Goal: Transaction & Acquisition: Purchase product/service

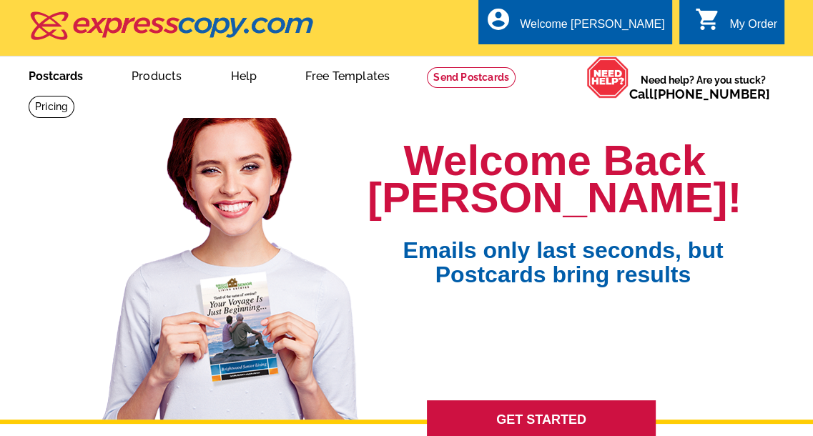
click at [74, 72] on link "Postcards" at bounding box center [56, 75] width 100 height 34
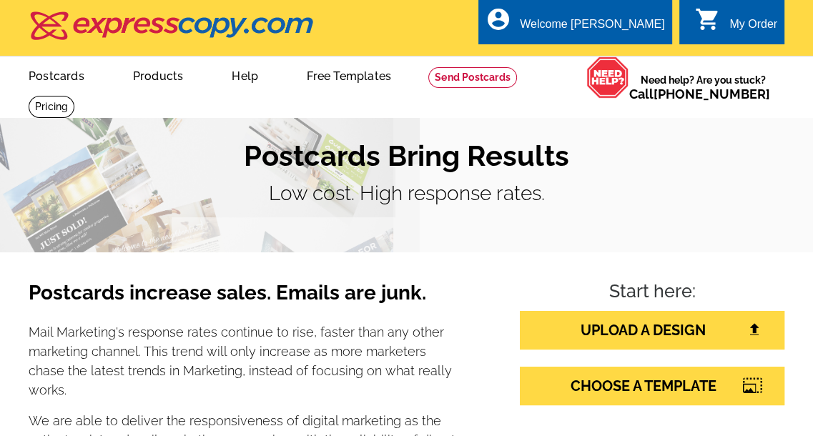
scroll to position [214, 0]
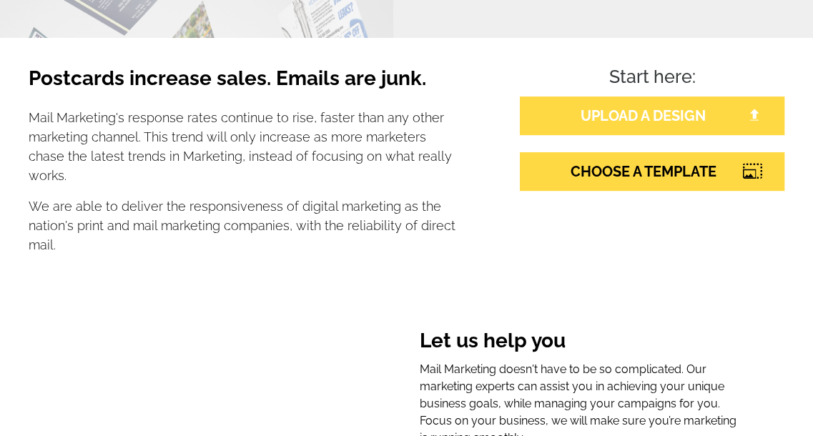
click at [638, 120] on link "UPLOAD A DESIGN" at bounding box center [652, 116] width 264 height 39
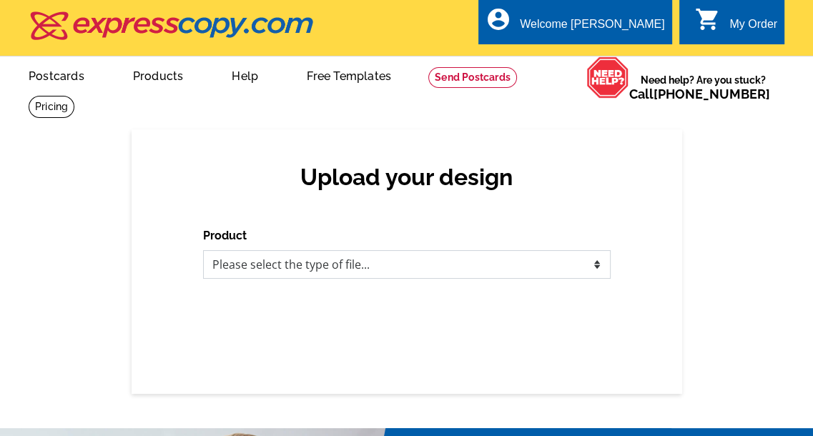
click at [332, 267] on select "Please select the type of file... Postcards Business Cards Letters and flyers G…" at bounding box center [406, 264] width 407 height 29
select select "1"
click at [203, 251] on select "Please select the type of file... Postcards Business Cards Letters and flyers G…" at bounding box center [406, 264] width 407 height 29
click at [363, 267] on select "Please select the type of file... Postcards Business Cards Letters and flyers G…" at bounding box center [406, 264] width 407 height 29
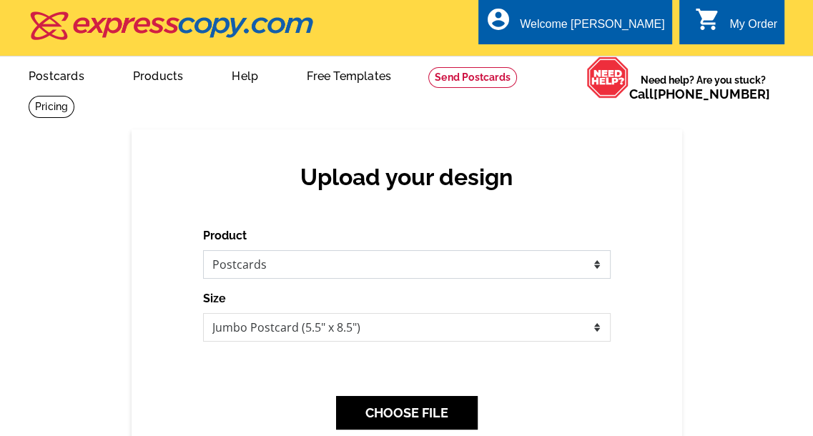
click at [203, 251] on select "Please select the type of file... Postcards Business Cards Letters and flyers G…" at bounding box center [406, 264] width 407 height 29
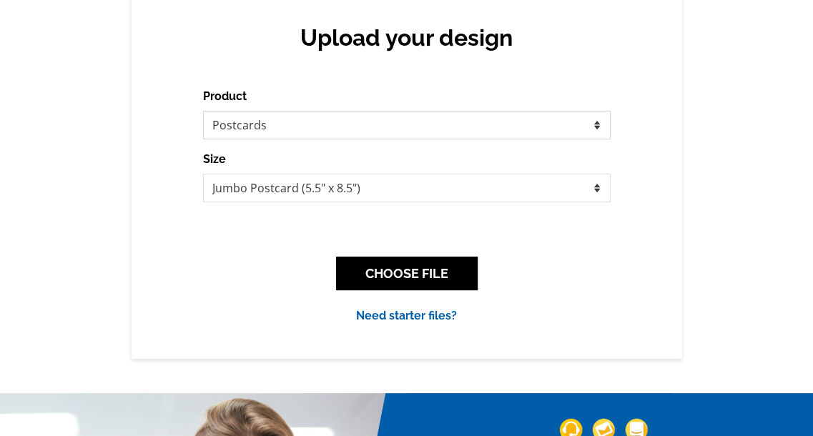
scroll to position [143, 0]
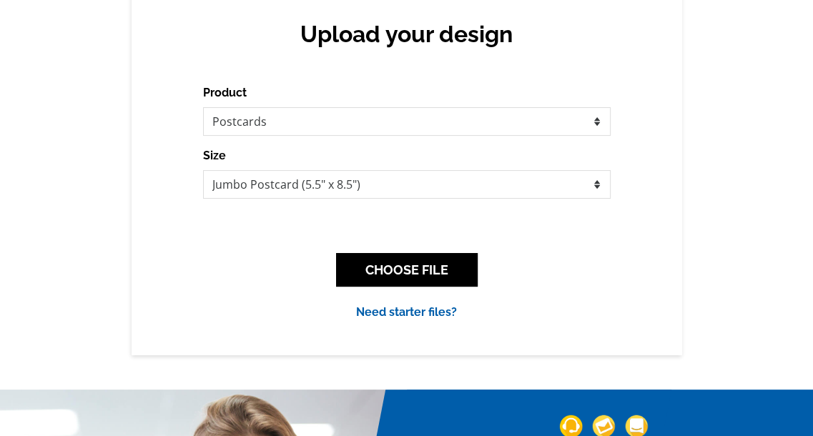
click at [229, 300] on div "Product Please select the type of file... Postcards Business Cards Letters and …" at bounding box center [406, 202] width 407 height 237
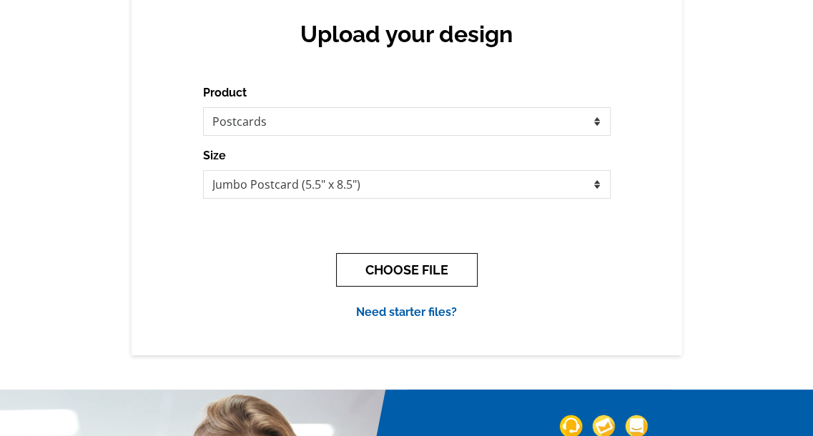
click at [415, 267] on button "CHOOSE FILE" at bounding box center [407, 270] width 142 height 34
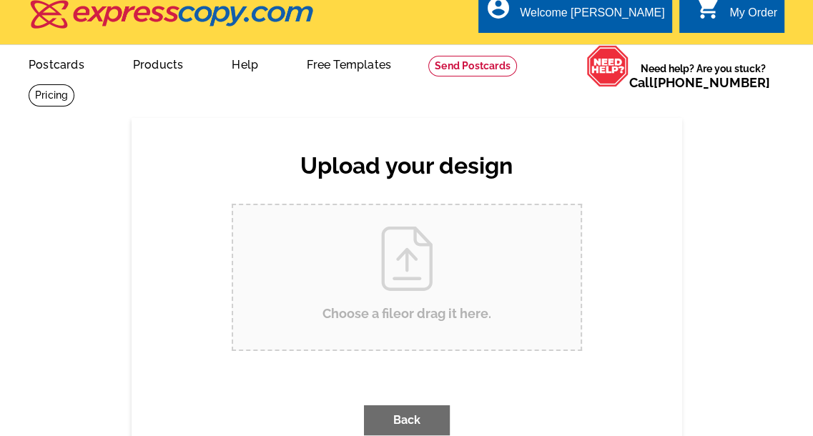
scroll to position [0, 0]
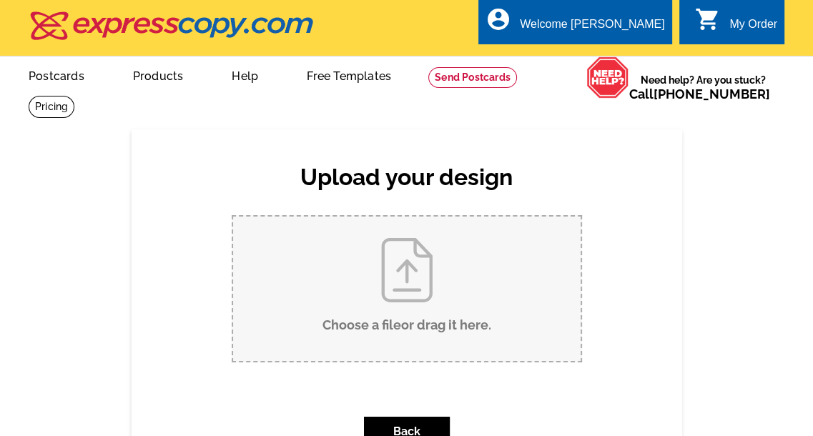
click at [424, 260] on input "Choose a file or drag it here ." at bounding box center [406, 289] width 347 height 144
click at [412, 257] on input "Choose a file or drag it here ." at bounding box center [406, 289] width 347 height 144
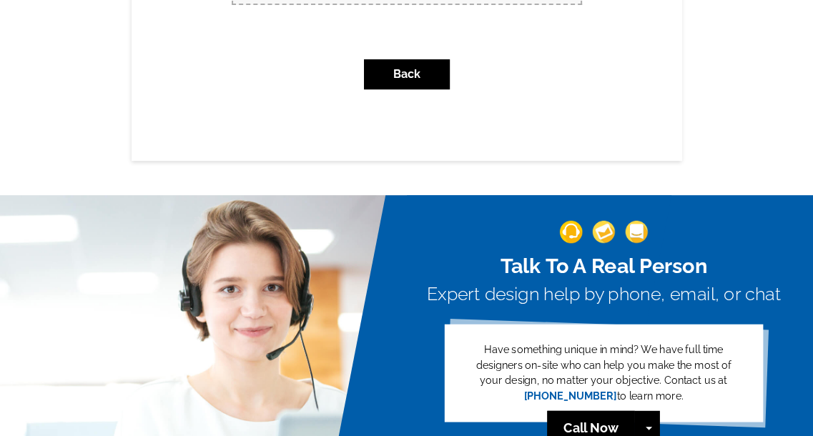
type input "C:\fakepath\August Postcard 8.5 x 5.5 inch.pdf"
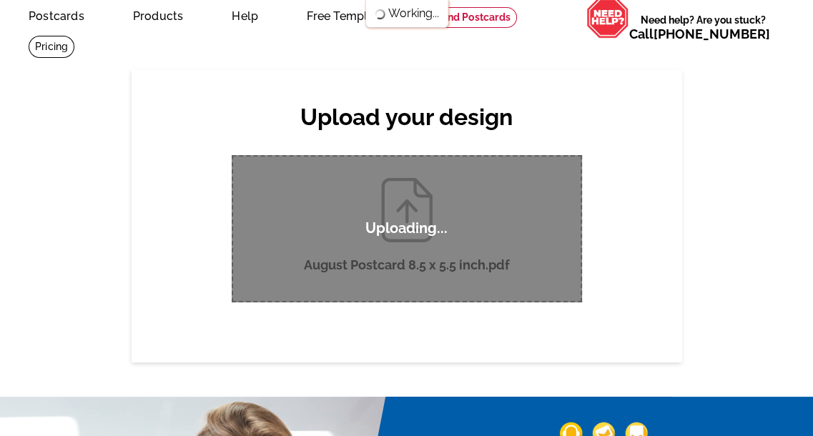
scroll to position [48, 0]
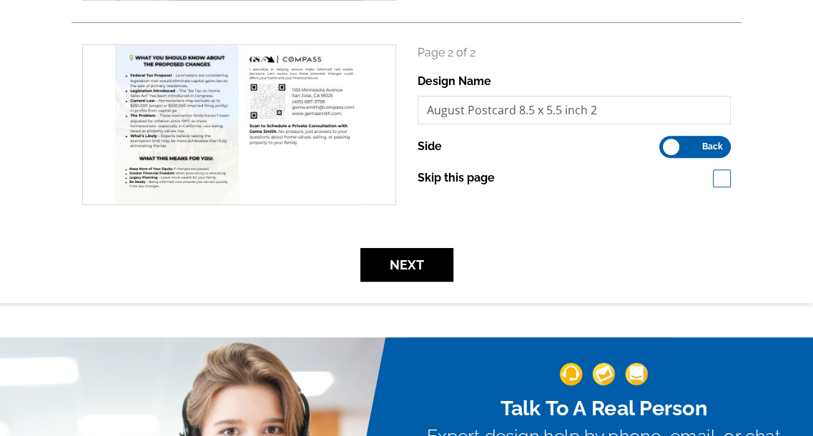
scroll to position [357, 0]
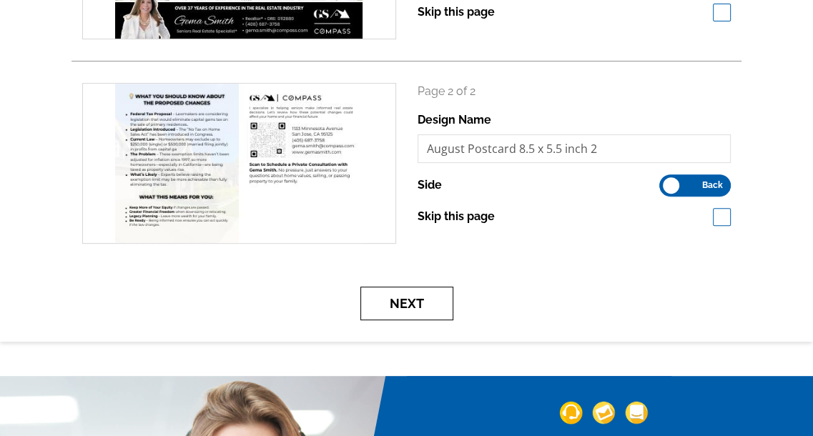
click at [411, 313] on button "Next" at bounding box center [406, 304] width 93 height 34
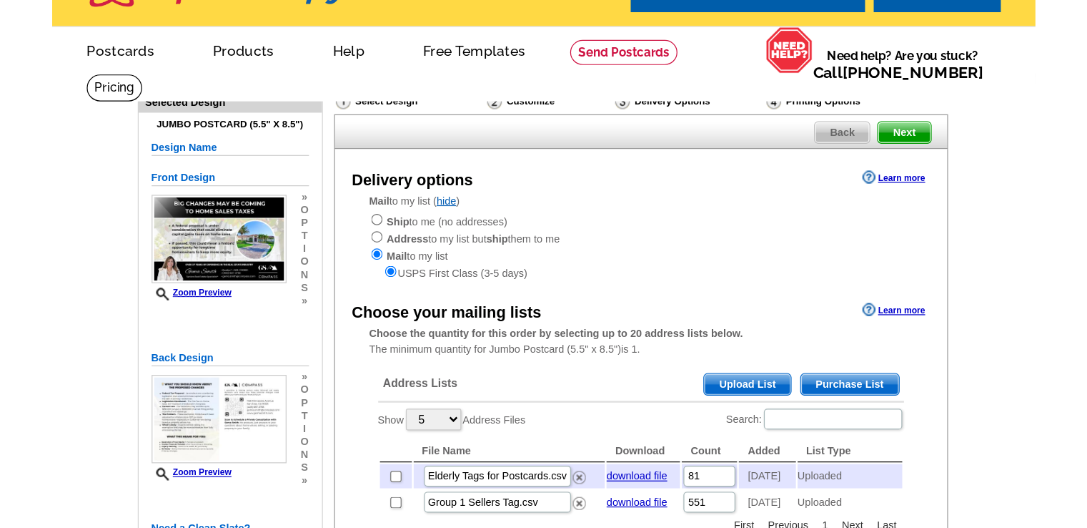
scroll to position [143, 0]
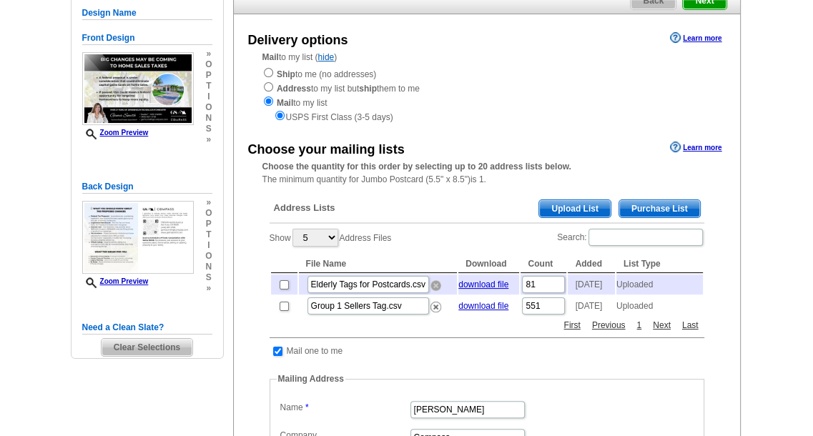
click at [435, 290] on img at bounding box center [435, 285] width 11 height 11
click at [282, 288] on input "checkbox" at bounding box center [284, 284] width 9 height 9
checkbox input "true"
click at [283, 311] on input "checkbox" at bounding box center [284, 306] width 9 height 9
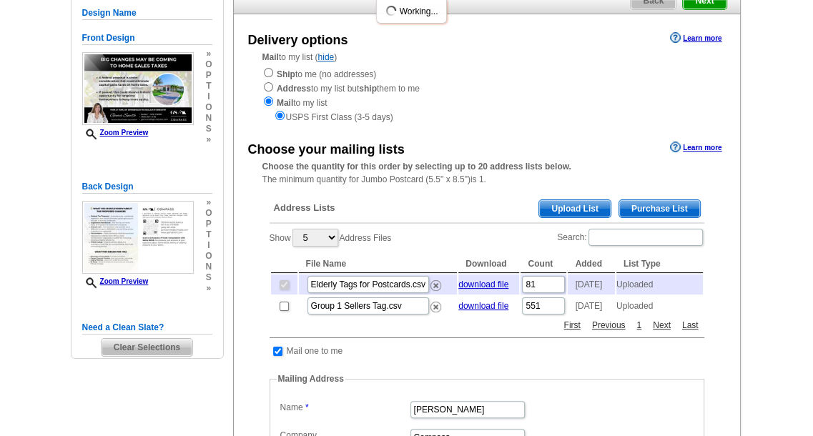
checkbox input "true"
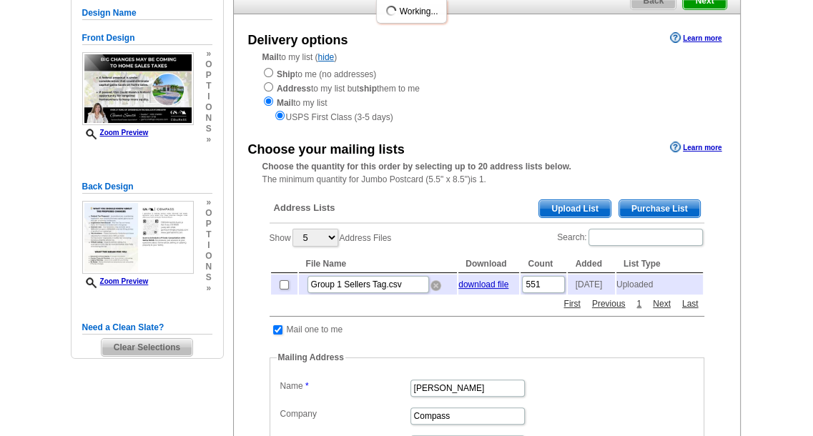
click at [434, 287] on img at bounding box center [435, 285] width 11 height 11
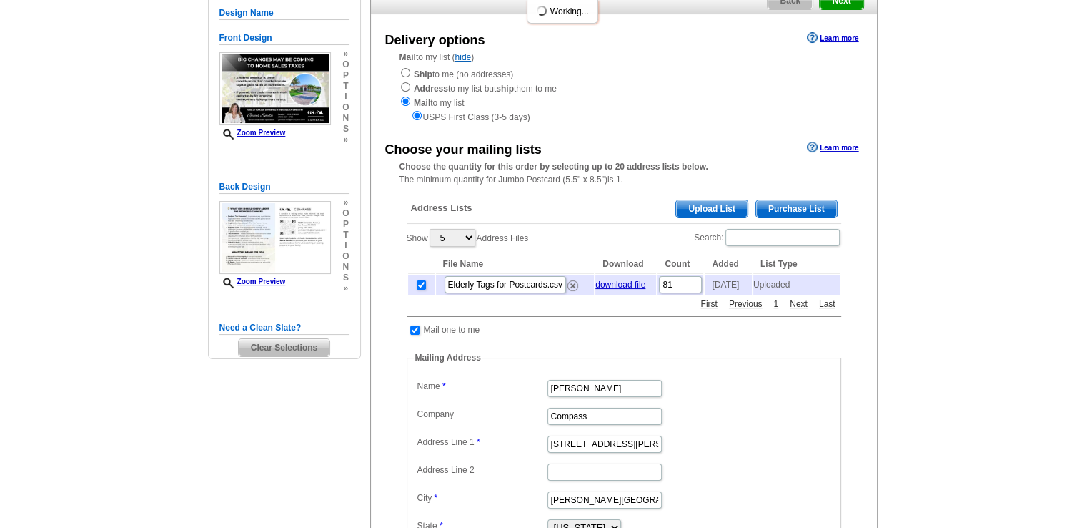
click at [752, 344] on dt at bounding box center [617, 344] width 420 height 13
click at [421, 288] on input "checkbox" at bounding box center [421, 284] width 9 height 9
checkbox input "false"
click at [412, 335] on input "checkbox" at bounding box center [414, 329] width 9 height 9
checkbox input "false"
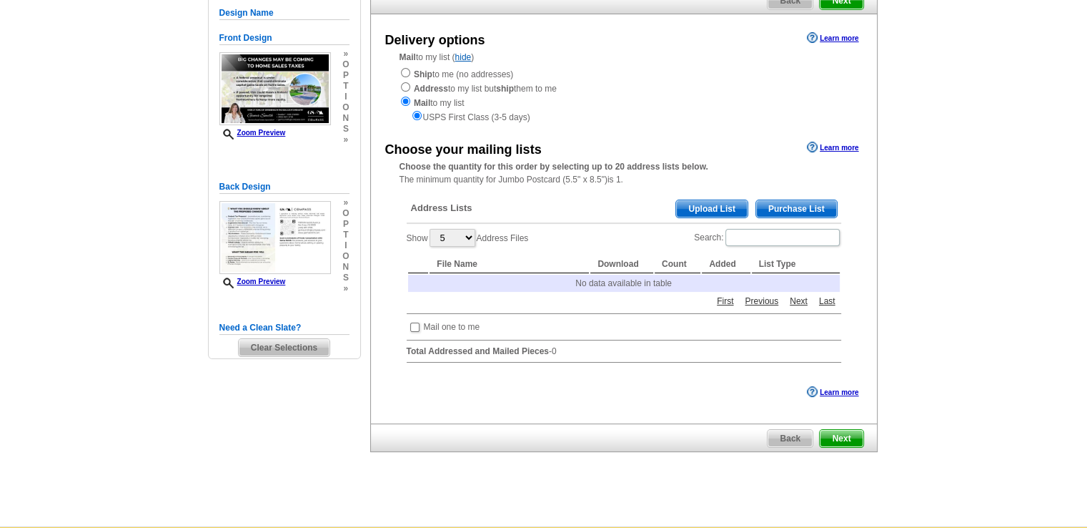
click at [706, 212] on span "Upload List" at bounding box center [711, 208] width 71 height 17
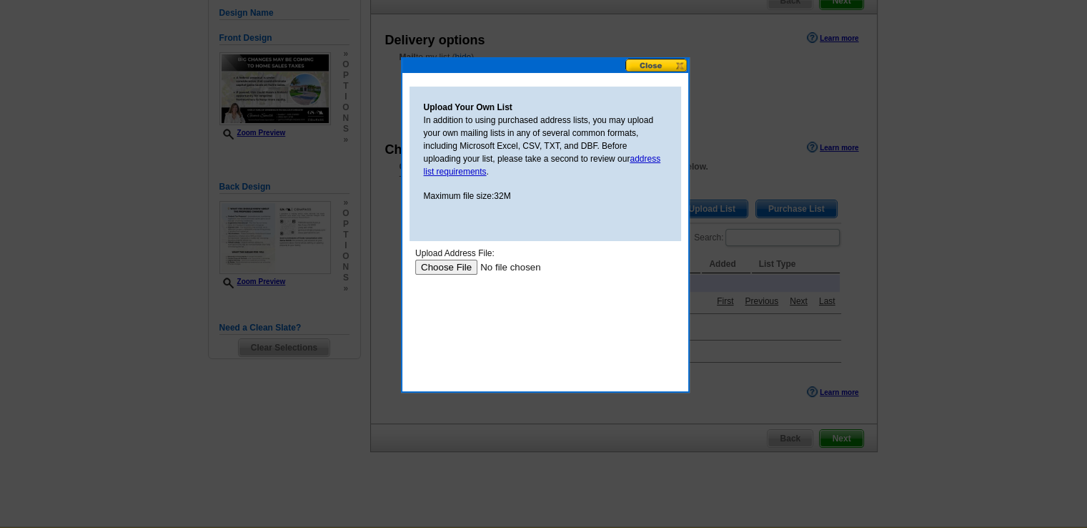
scroll to position [0, 0]
click at [463, 262] on input "file" at bounding box center [505, 266] width 181 height 15
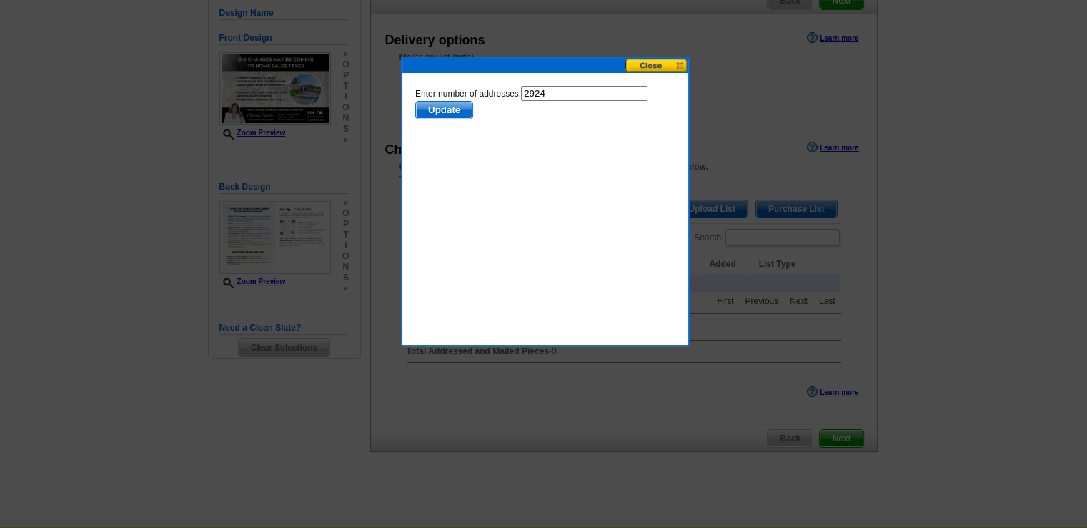
click at [448, 114] on span "Update" at bounding box center [443, 110] width 56 height 17
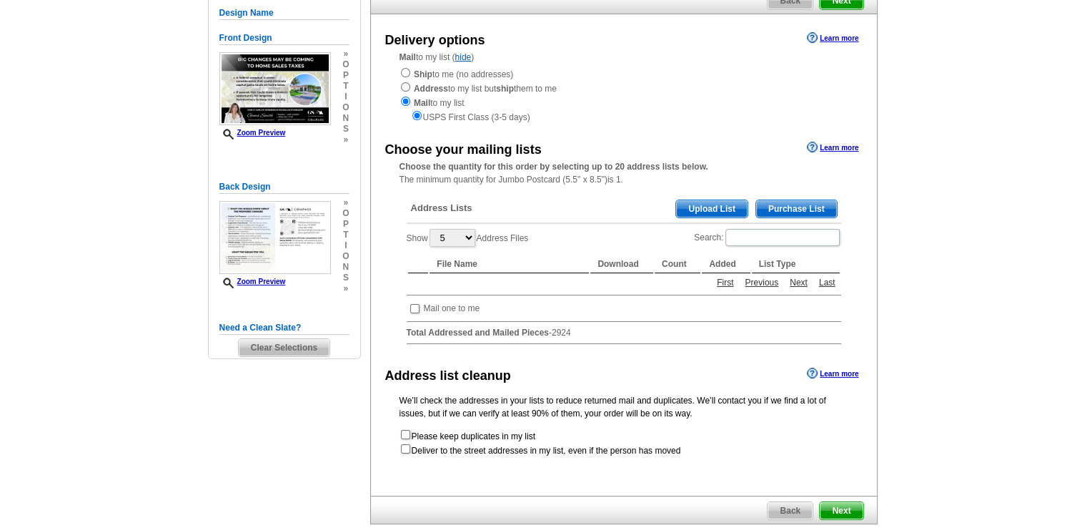
scroll to position [143, 0]
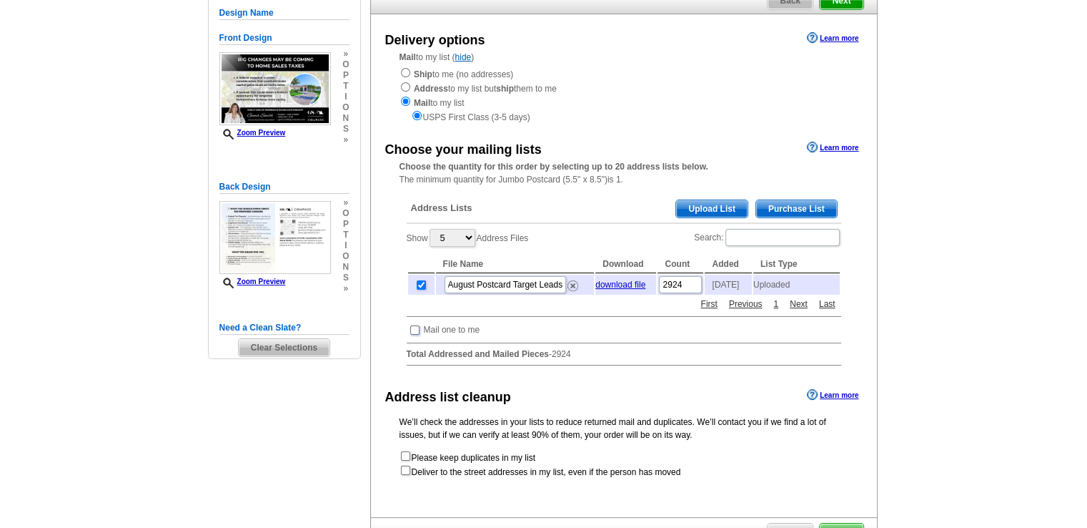
click at [415, 335] on input "checkbox" at bounding box center [414, 329] width 9 height 9
checkbox input "true"
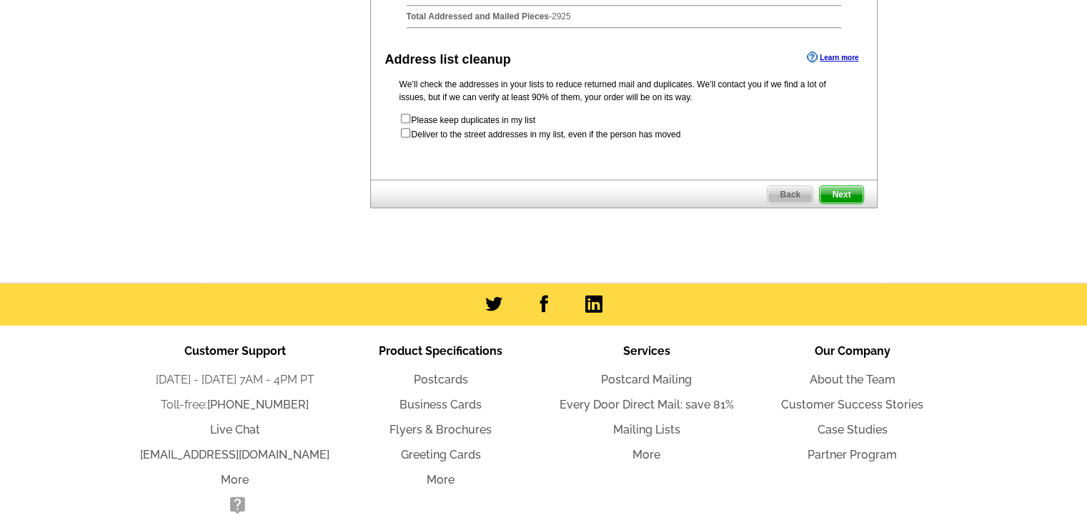
scroll to position [597, 0]
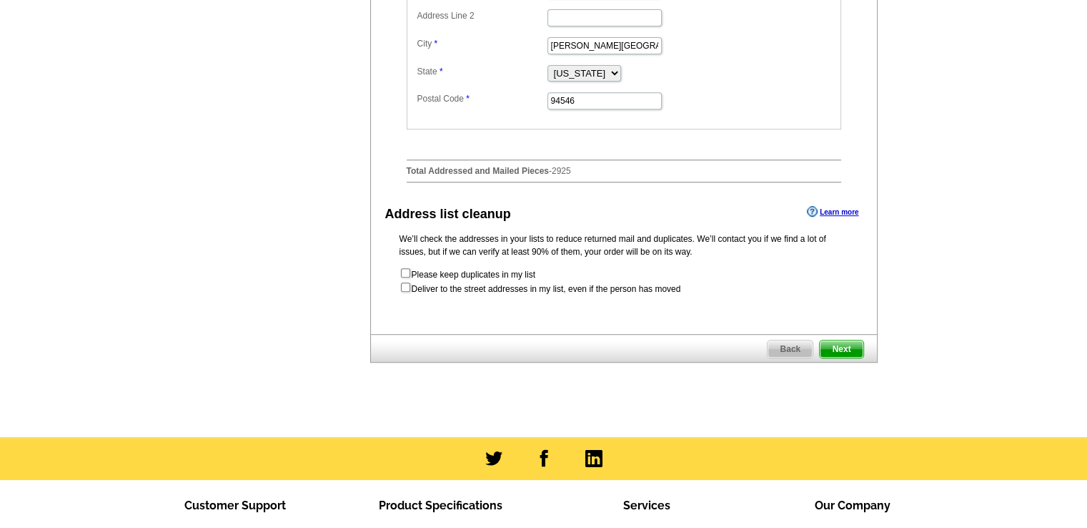
click at [846, 354] on span "Next" at bounding box center [841, 348] width 43 height 17
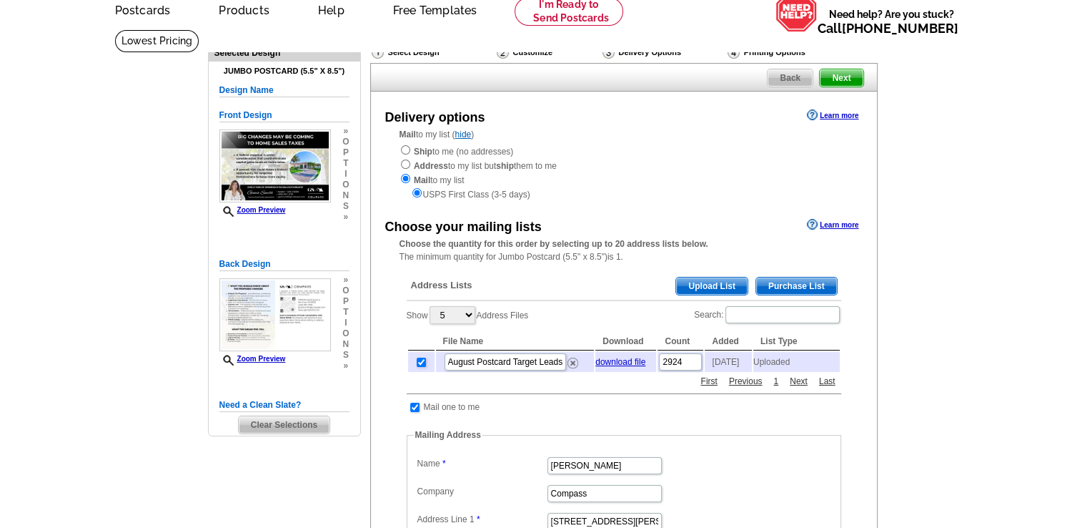
scroll to position [25, 0]
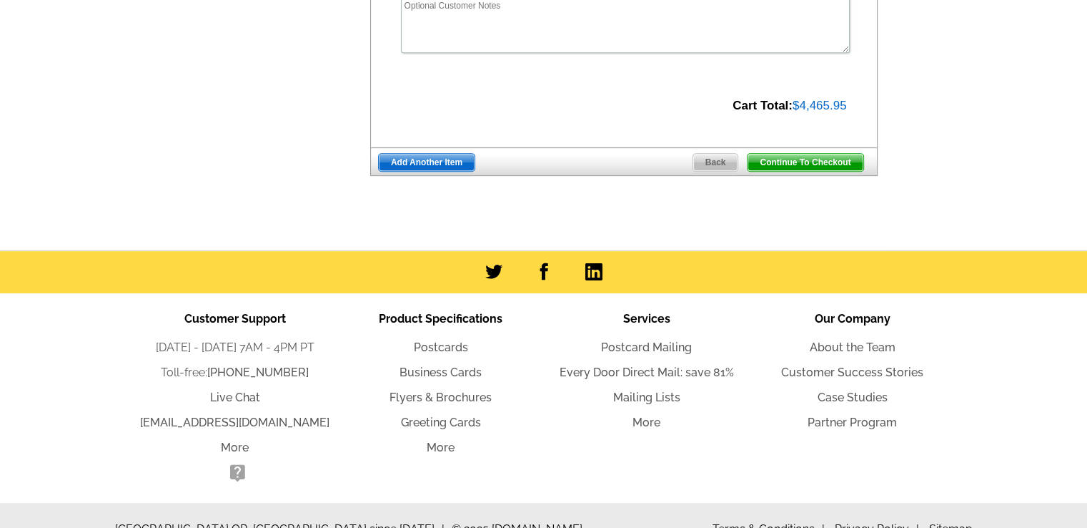
radio input "false"
click at [718, 163] on span "Back" at bounding box center [715, 162] width 45 height 17
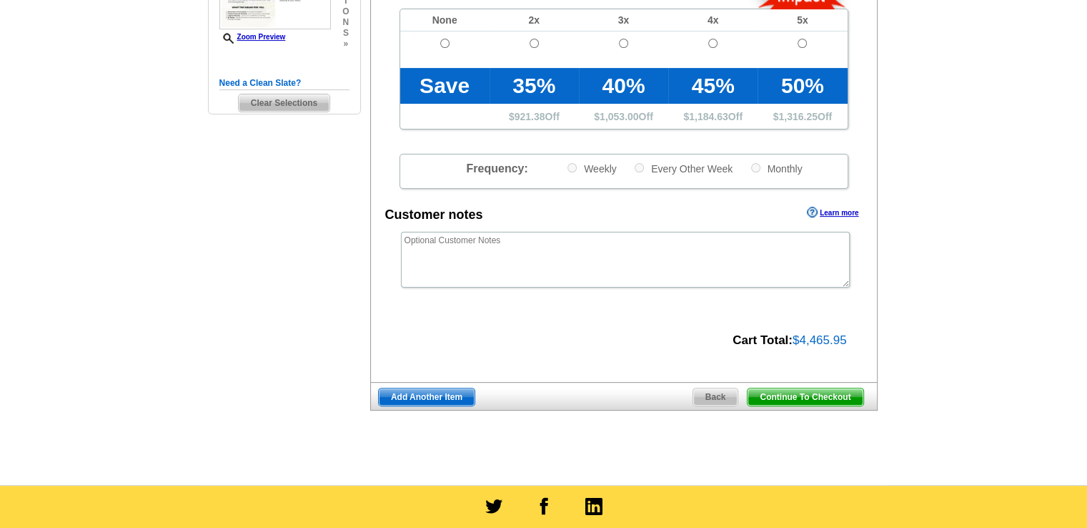
scroll to position [336, 0]
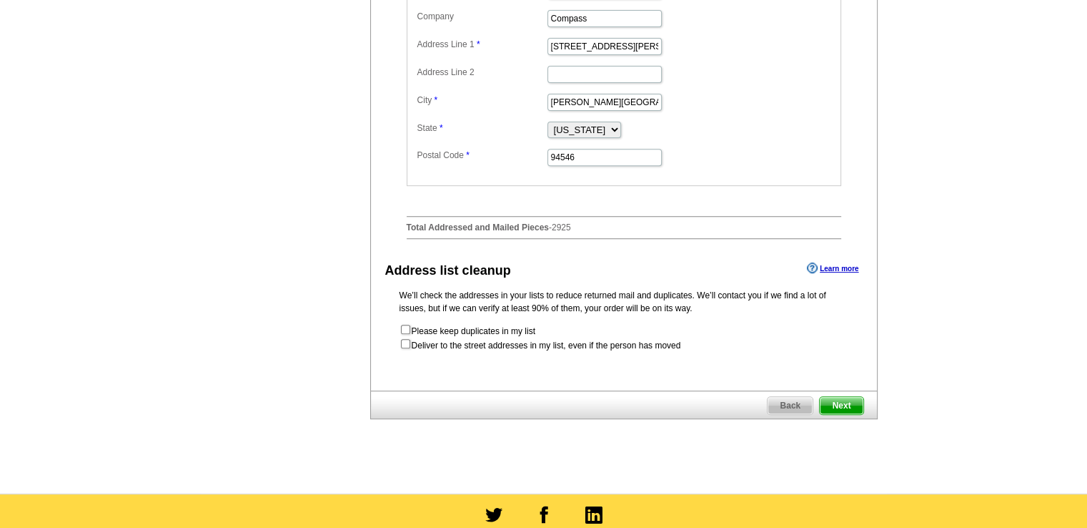
scroll to position [572, 0]
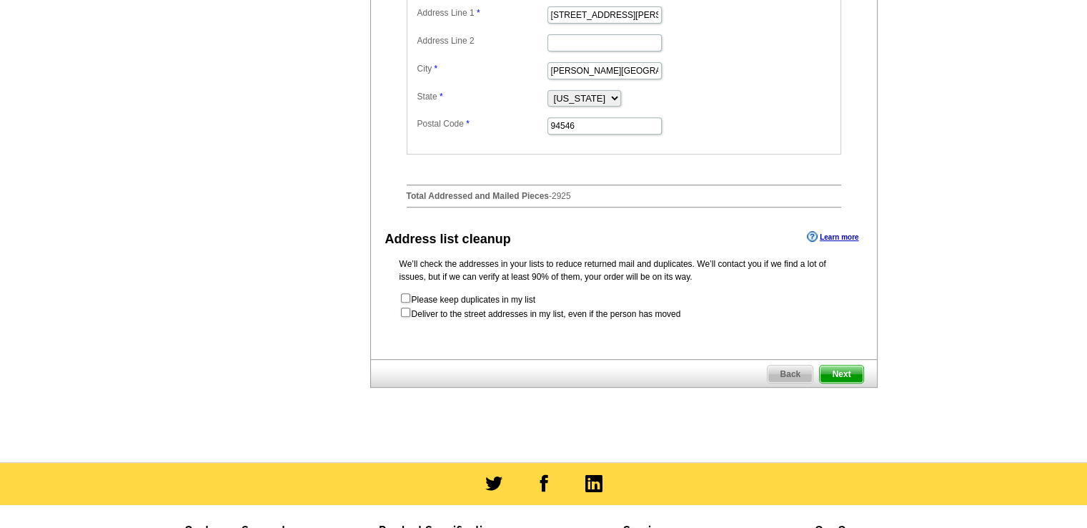
click at [513, 317] on form "Please keep duplicates in my list Deliver to the street addresses in my list, e…" at bounding box center [624, 306] width 449 height 29
click at [402, 315] on input "checkbox" at bounding box center [405, 311] width 9 height 9
checkbox input "true"
radio input "true"
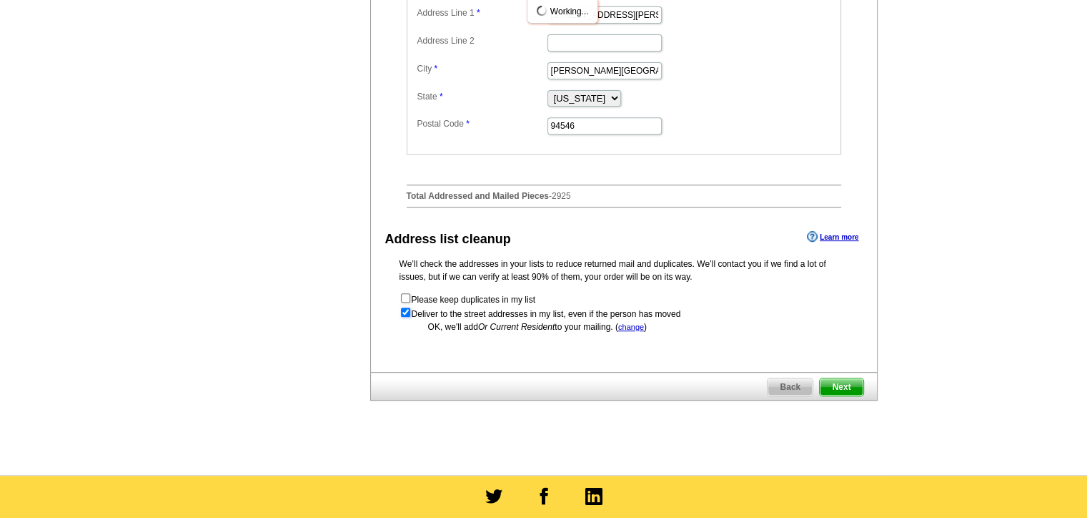
scroll to position [0, 0]
click at [845, 385] on span "Next" at bounding box center [841, 386] width 43 height 17
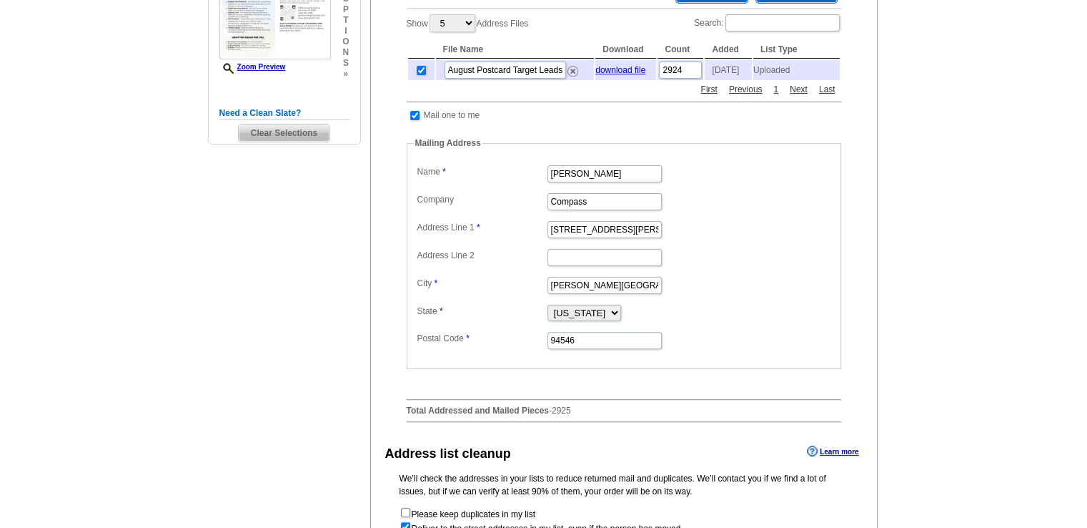
scroll to position [357, 0]
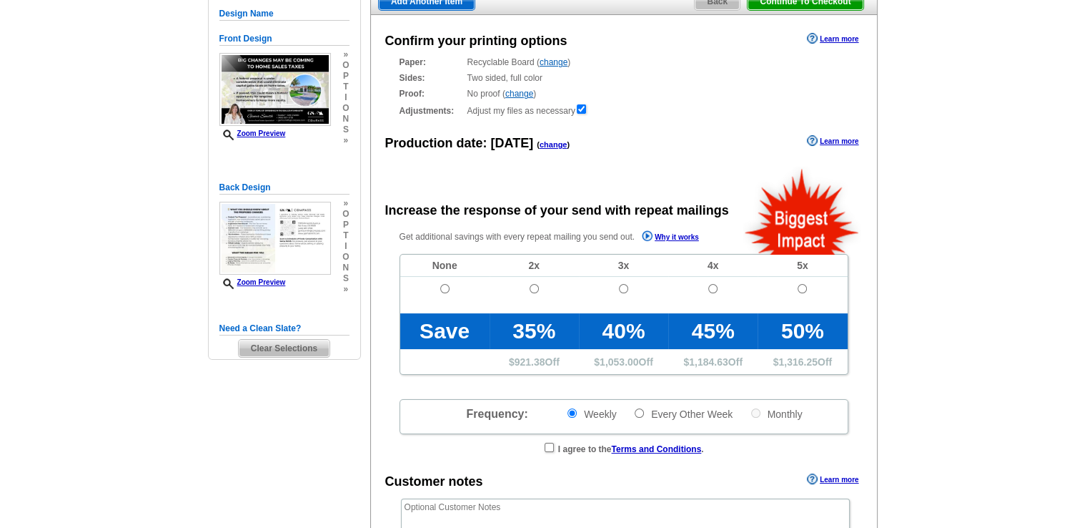
scroll to position [143, 0]
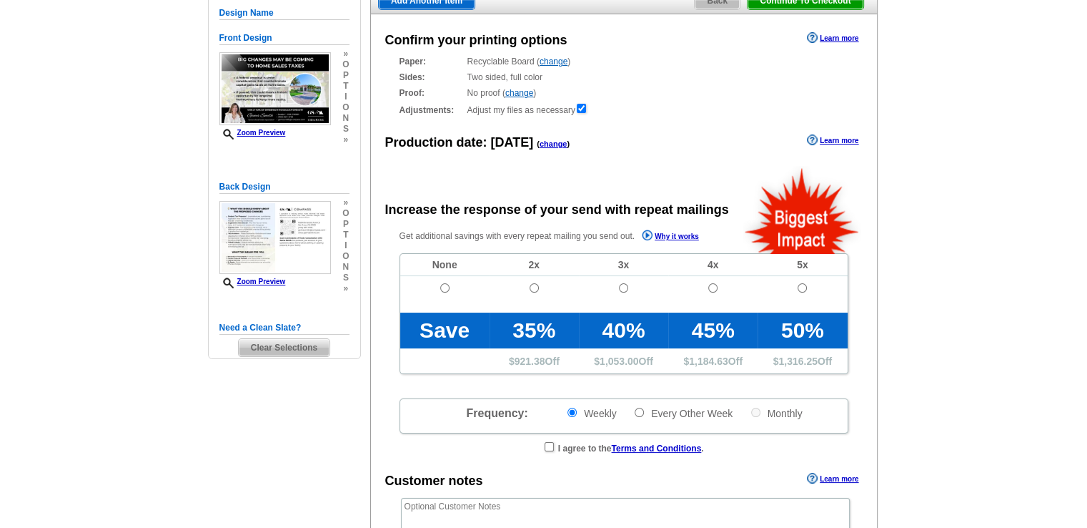
radio input "false"
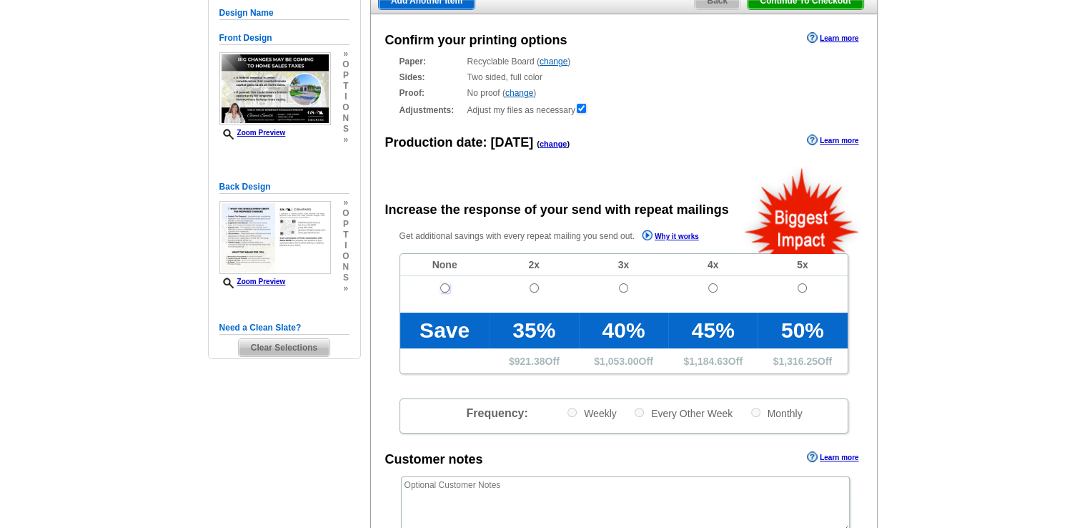
click at [446, 289] on input "radio" at bounding box center [444, 287] width 9 height 9
radio input "true"
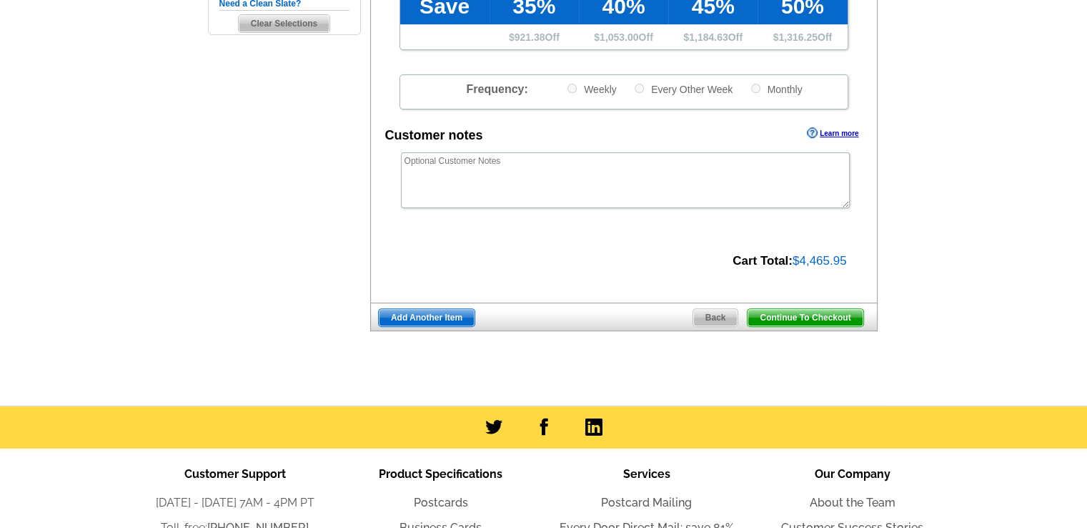
scroll to position [500, 0]
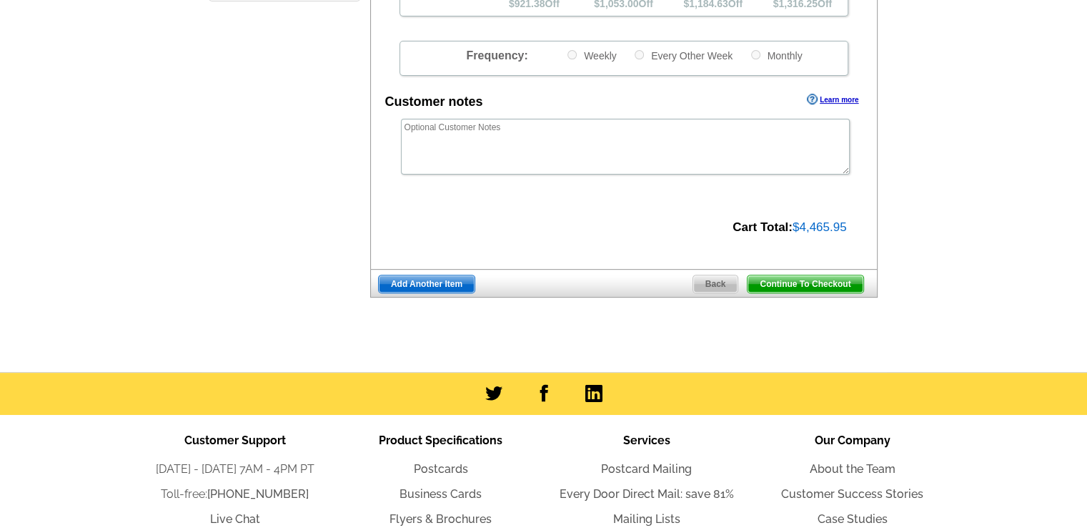
click at [797, 280] on span "Continue To Checkout" at bounding box center [805, 283] width 115 height 17
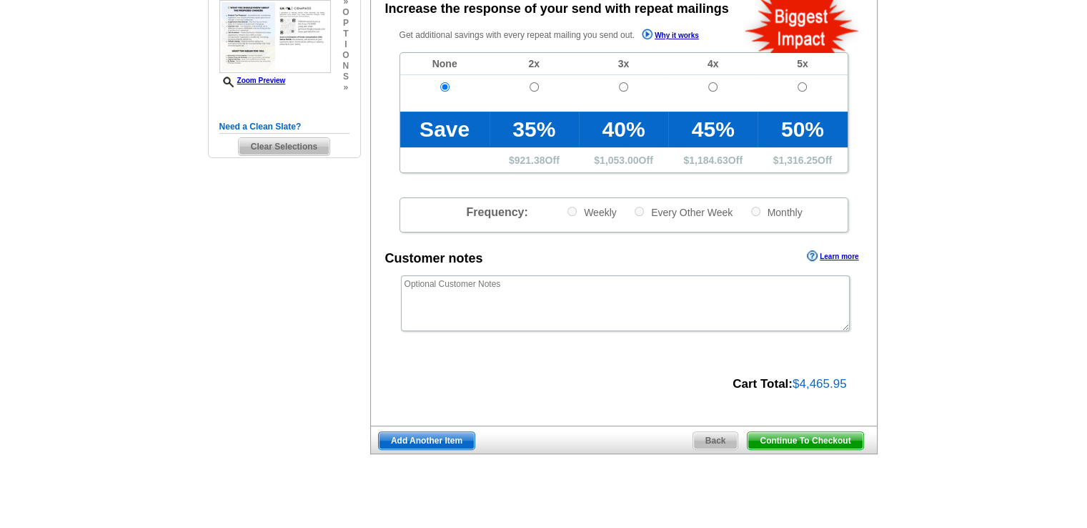
scroll to position [286, 0]
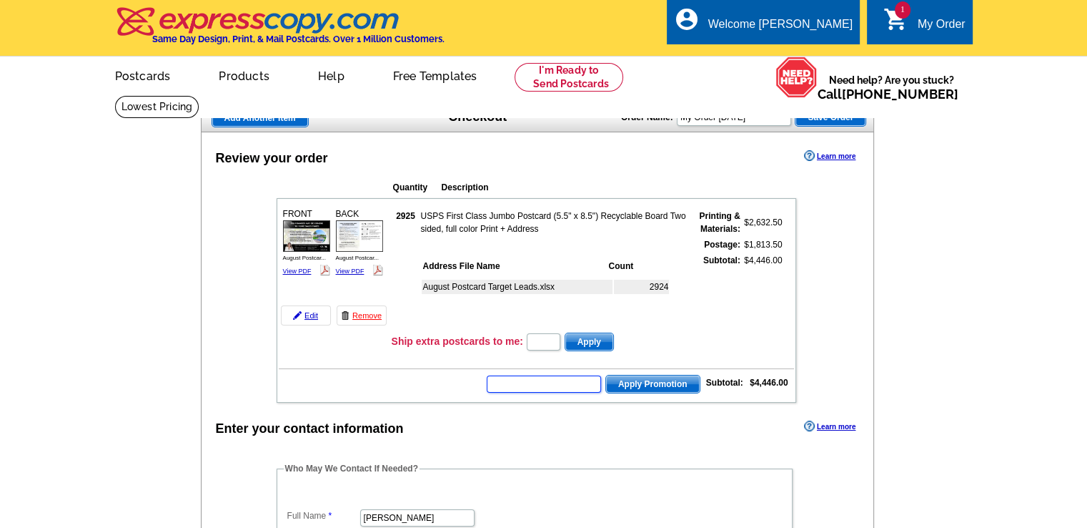
click at [553, 380] on input "text" at bounding box center [544, 383] width 114 height 17
paste input "SMS60r"
type input "SMS60r"
click at [640, 380] on span "Apply Promotion" at bounding box center [653, 383] width 94 height 17
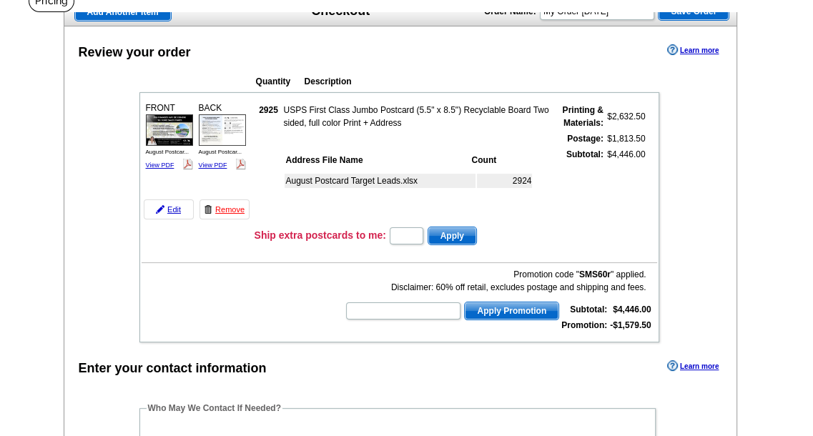
scroll to position [71, 0]
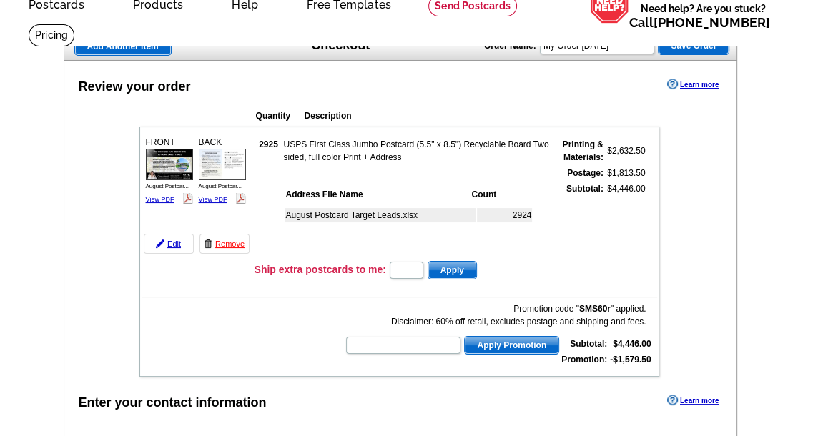
click at [618, 356] on strong "-$1,579.50" at bounding box center [630, 360] width 41 height 10
click at [615, 341] on strong "$4,446.00" at bounding box center [632, 344] width 38 height 10
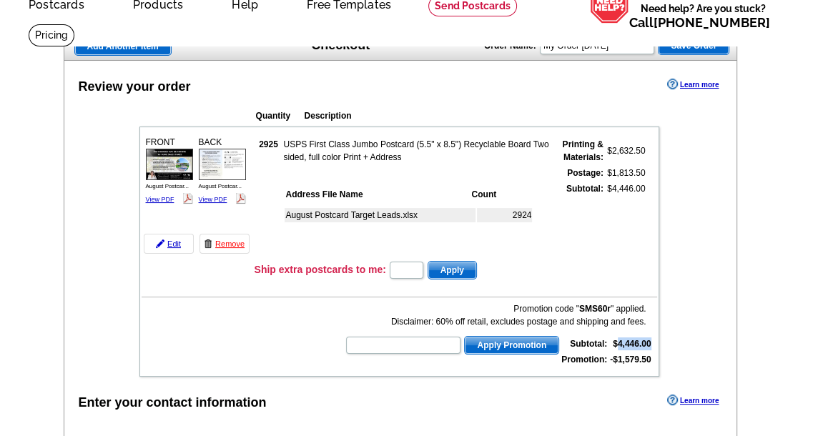
click at [630, 341] on strong "$4,446.00" at bounding box center [632, 344] width 38 height 10
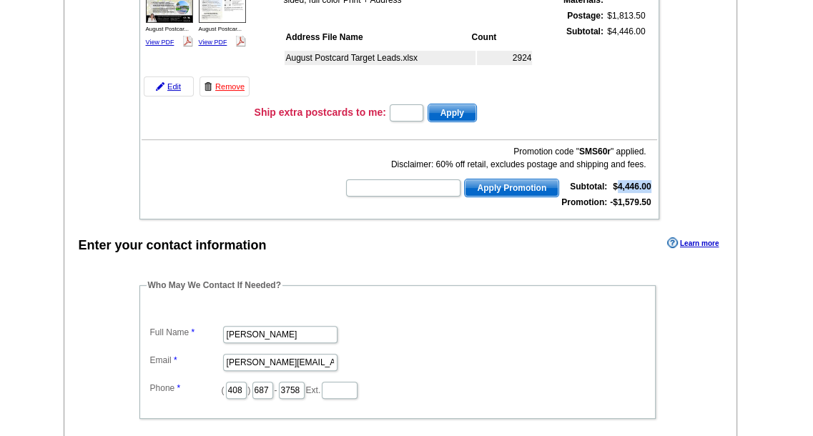
scroll to position [214, 0]
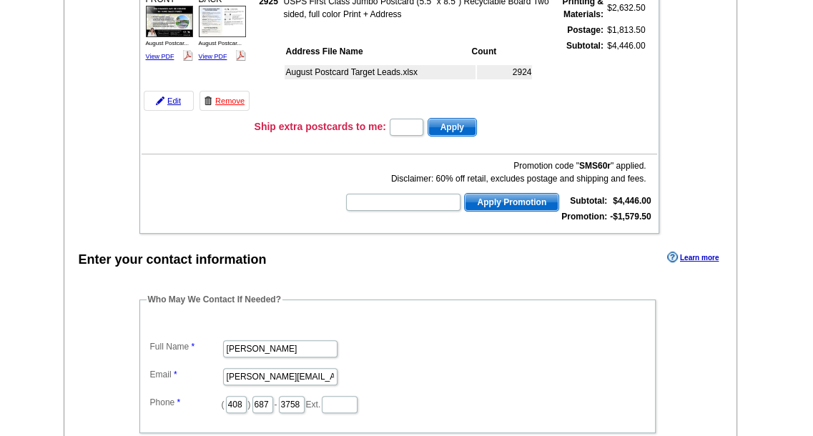
click at [529, 121] on td "Ship extra postcards to me: Apply" at bounding box center [455, 127] width 403 height 21
click at [618, 196] on strong "$4,446.00" at bounding box center [632, 201] width 38 height 10
copy tbody "$4,446.00"
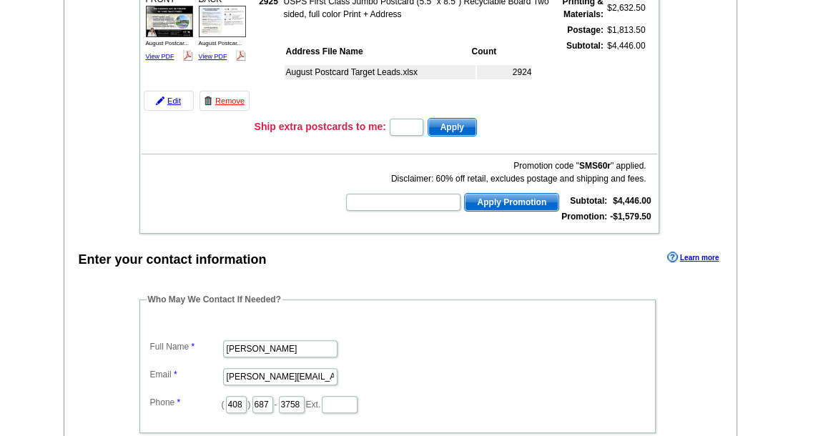
click at [582, 217] on td "Promotion:" at bounding box center [583, 216] width 47 height 14
click at [623, 212] on strong "-$1,579.50" at bounding box center [630, 217] width 41 height 10
copy tbody "Promotion: -$1,579.50"
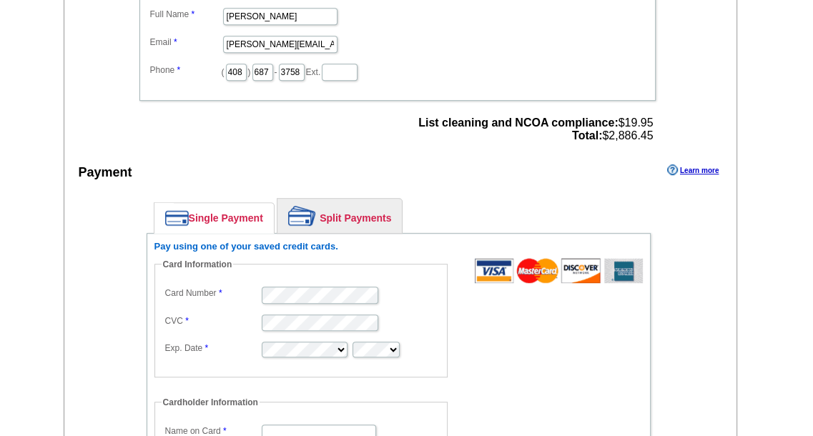
scroll to position [572, 0]
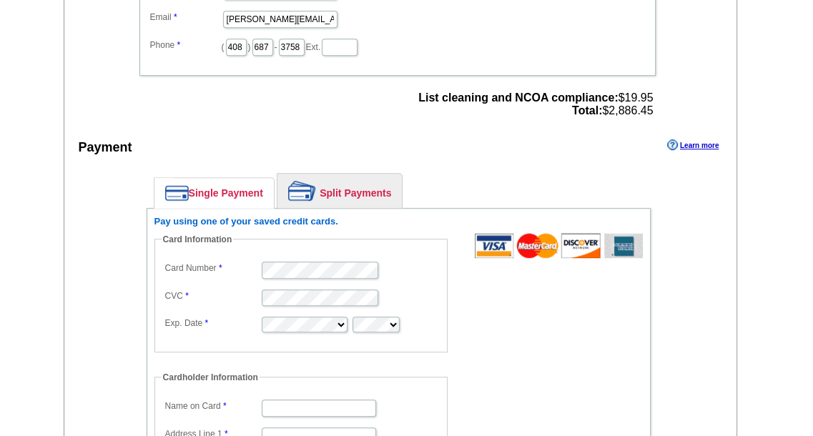
click at [613, 109] on span "List cleaning and NCOA compliance: $19.95 Total: $2,886.45" at bounding box center [535, 104] width 234 height 26
click at [615, 91] on span "List cleaning and NCOA compliance: $19.95 Total: $2,886.45" at bounding box center [535, 104] width 234 height 26
click at [615, 102] on span "List cleaning and NCOA compliance: $19.95 Total: $2,886.45" at bounding box center [535, 104] width 234 height 26
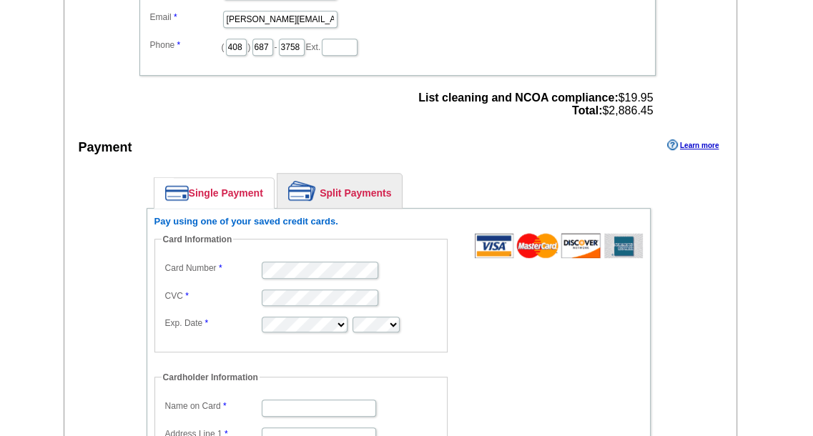
click at [615, 102] on span "List cleaning and NCOA compliance: $19.95 Total: $2,886.45" at bounding box center [535, 104] width 234 height 26
copy span "2,886.45"
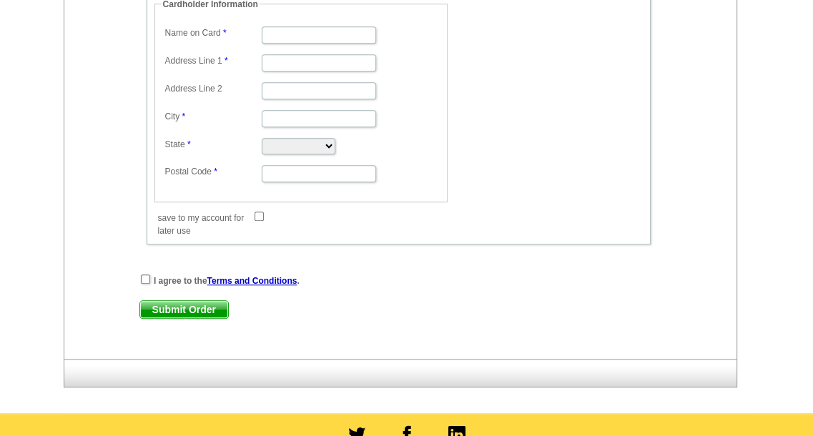
scroll to position [858, 0]
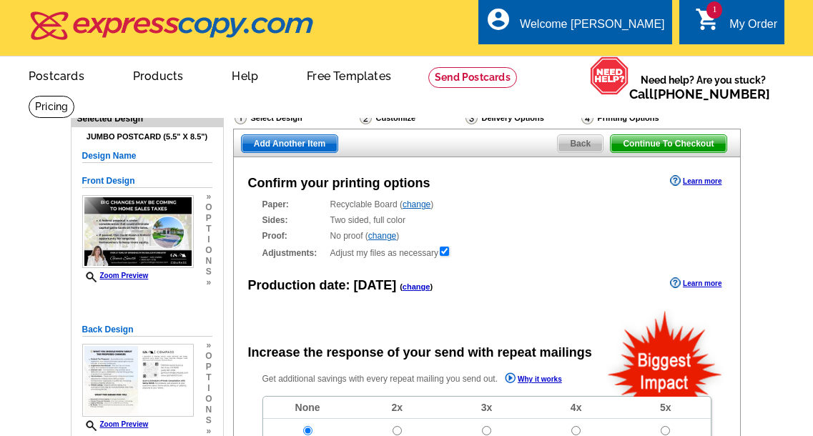
scroll to position [286, 0]
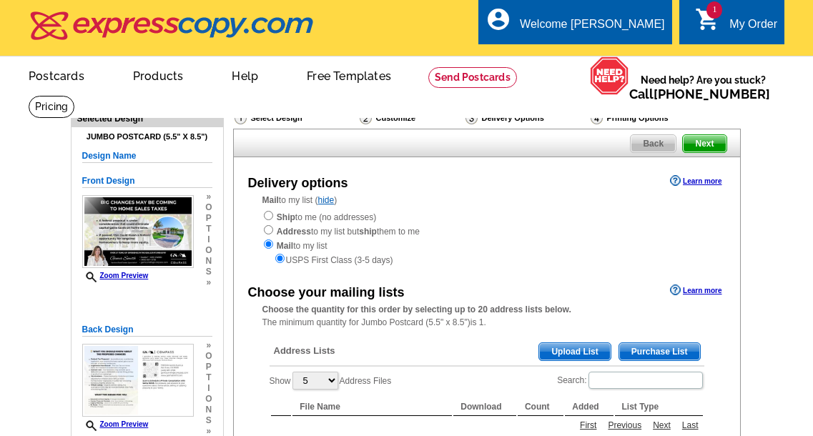
scroll to position [357, 0]
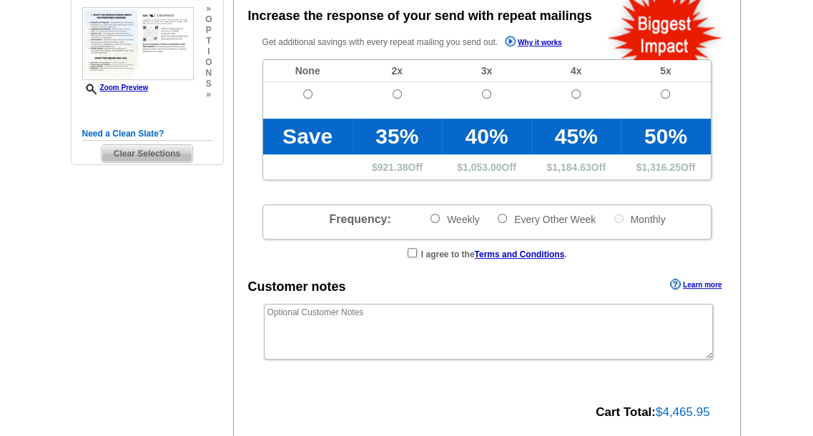
scroll to position [336, 0]
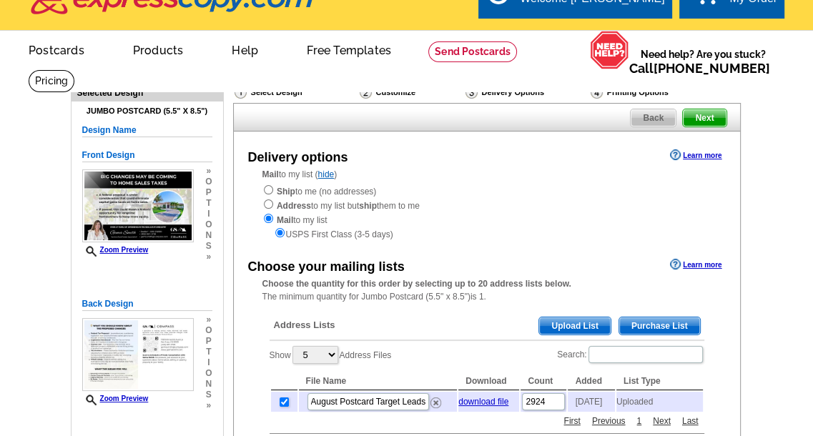
scroll to position [25, 0]
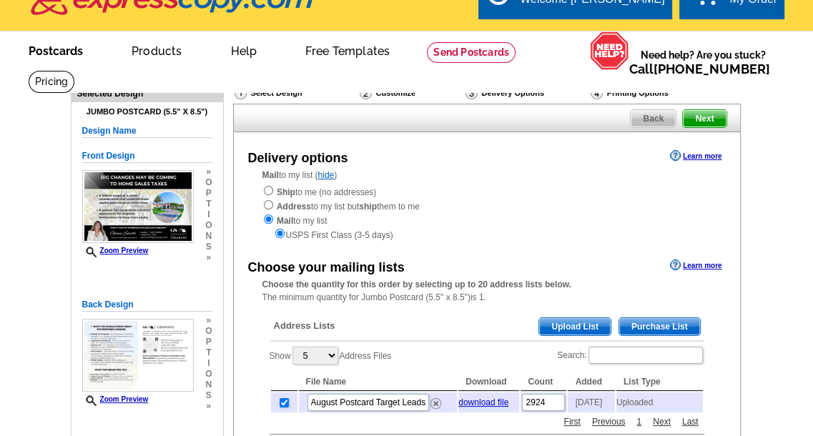
click at [63, 51] on link "Postcards" at bounding box center [56, 50] width 100 height 34
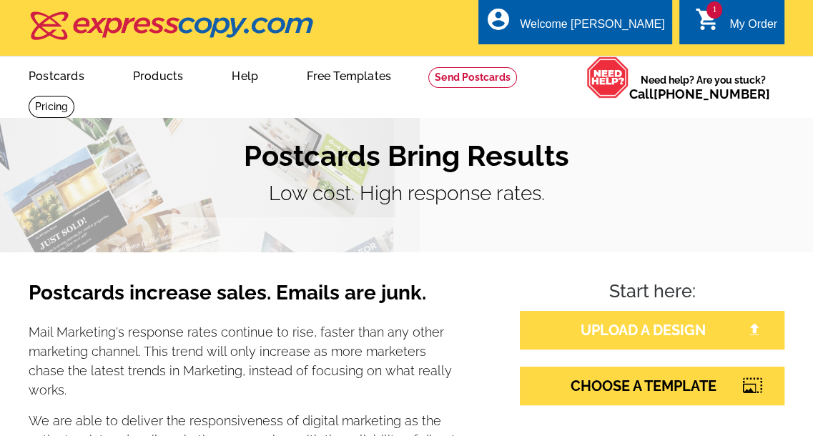
click at [637, 321] on link "UPLOAD A DESIGN" at bounding box center [652, 330] width 264 height 39
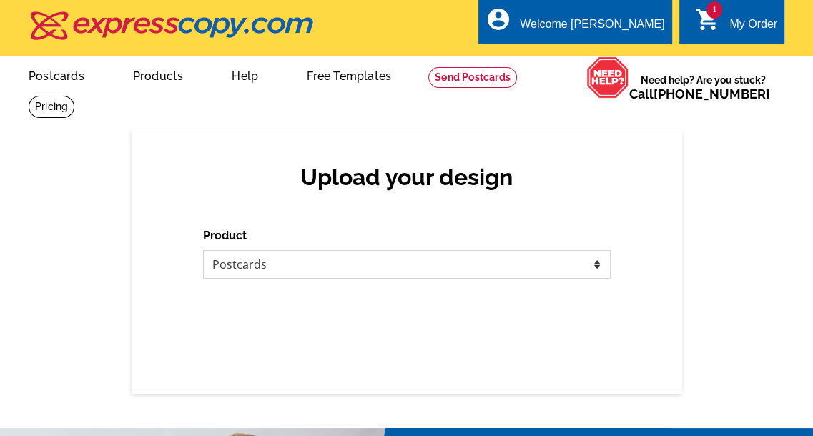
click at [325, 272] on select "Please select the type of file... Postcards Business Cards Letters and flyers G…" at bounding box center [406, 264] width 407 height 29
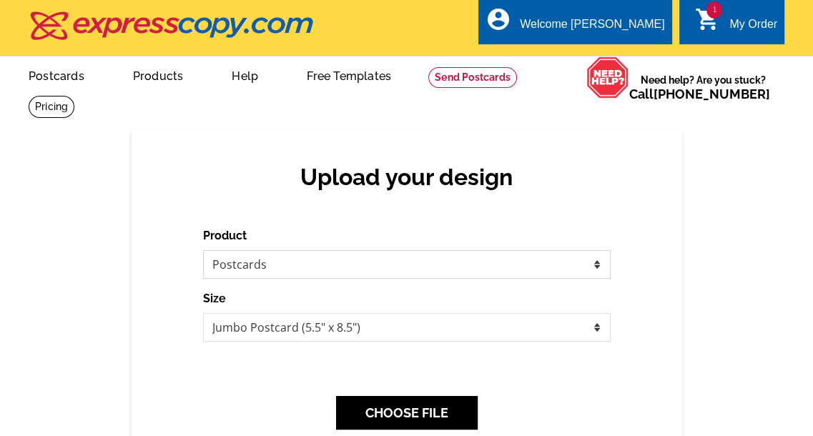
click at [203, 251] on select "Please select the type of file... Postcards Business Cards Letters and flyers G…" at bounding box center [406, 264] width 407 height 29
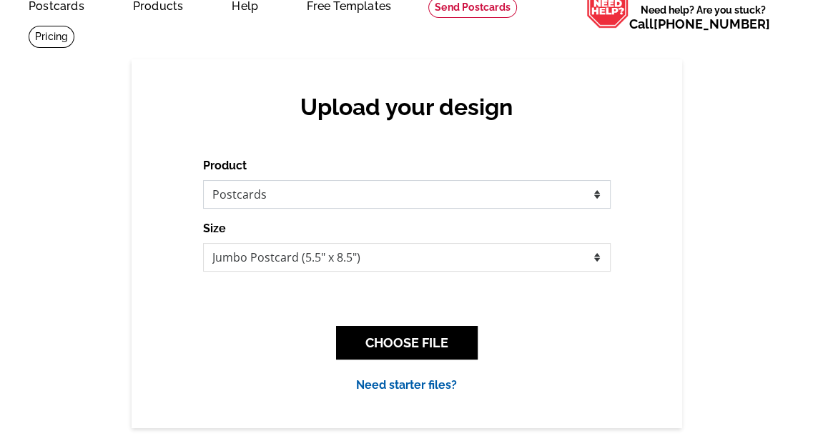
scroll to position [71, 0]
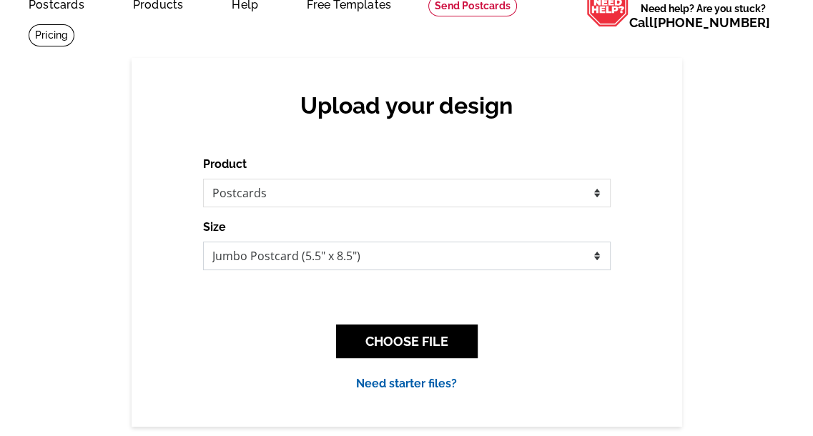
click at [377, 250] on select "Jumbo Postcard (5.5" x 8.5") Regular Postcard (4.25" x 5.6") Panoramic Postcard…" at bounding box center [406, 256] width 407 height 29
select select "1"
click at [203, 242] on select "Jumbo Postcard (5.5" x 8.5") Regular Postcard (4.25" x 5.6") Panoramic Postcard…" at bounding box center [406, 256] width 407 height 29
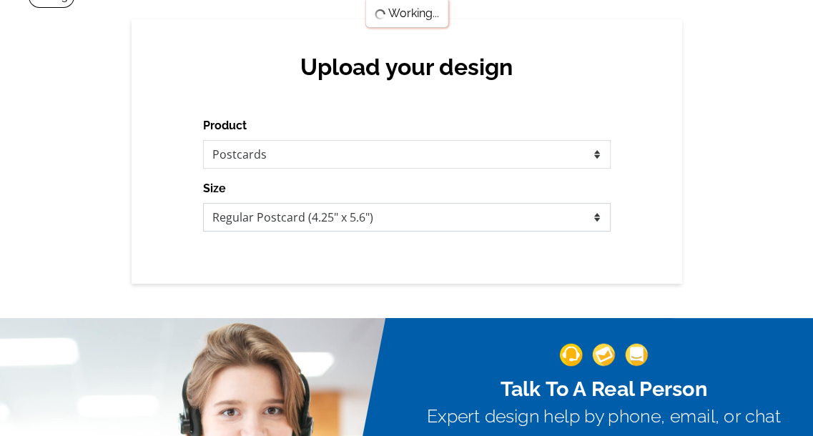
scroll to position [214, 0]
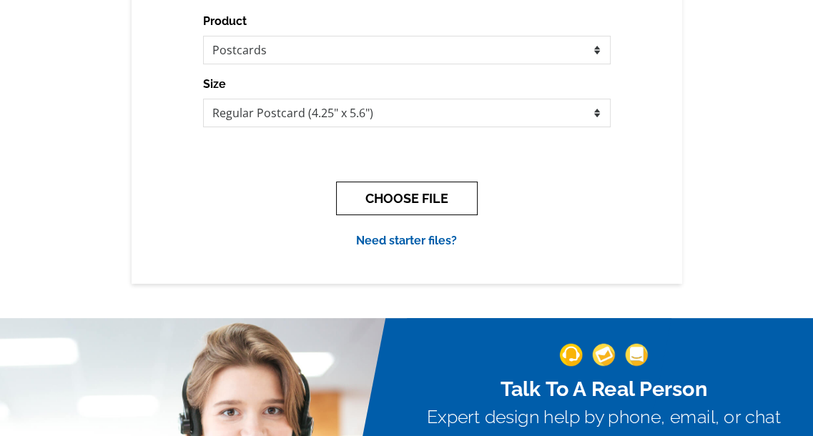
click at [429, 201] on button "CHOOSE FILE" at bounding box center [407, 199] width 142 height 34
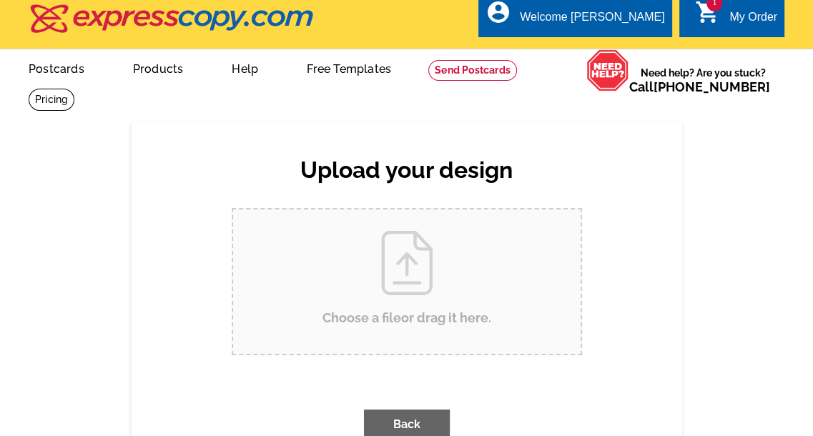
scroll to position [0, 0]
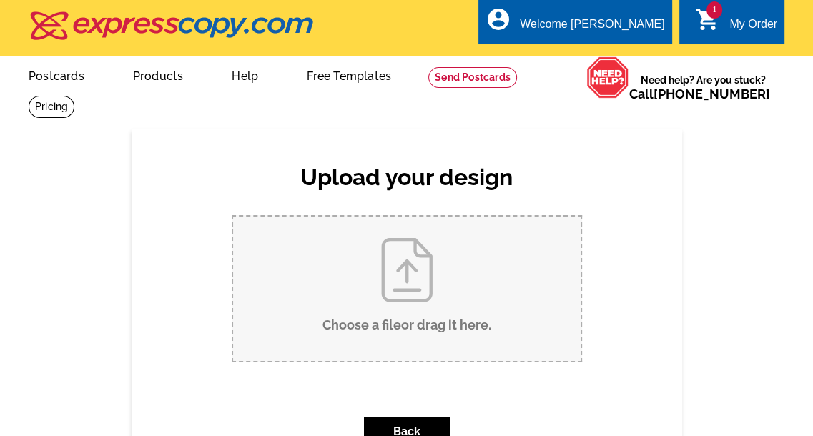
click at [419, 294] on input "Choose a file or drag it here ." at bounding box center [406, 289] width 347 height 144
type input "C:\fakepath\August Postcard 4.25 x 5.6.pdf"
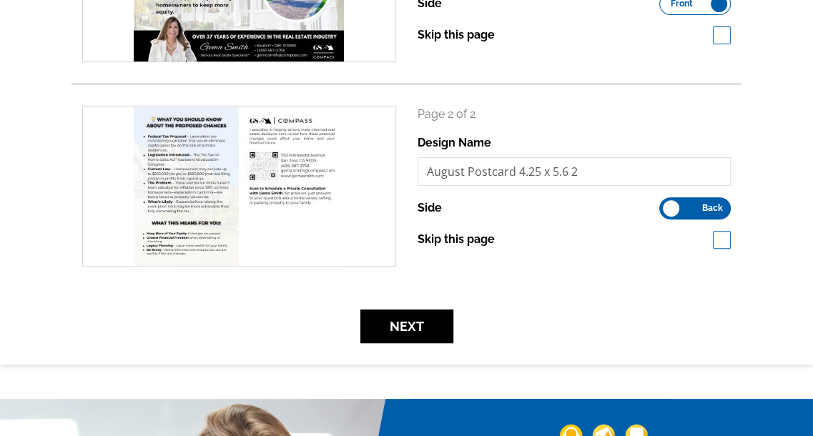
scroll to position [357, 0]
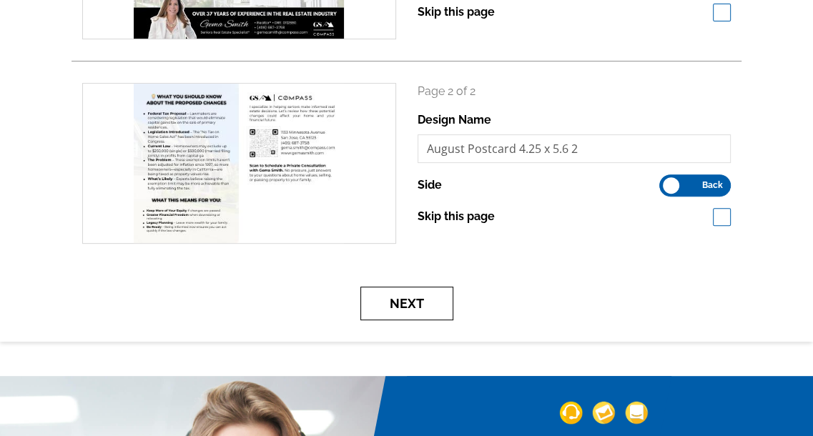
click at [406, 317] on button "Next" at bounding box center [406, 304] width 93 height 34
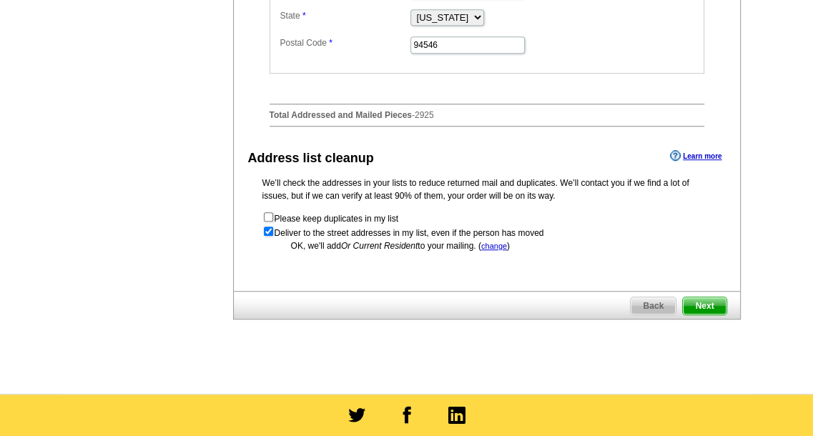
scroll to position [715, 0]
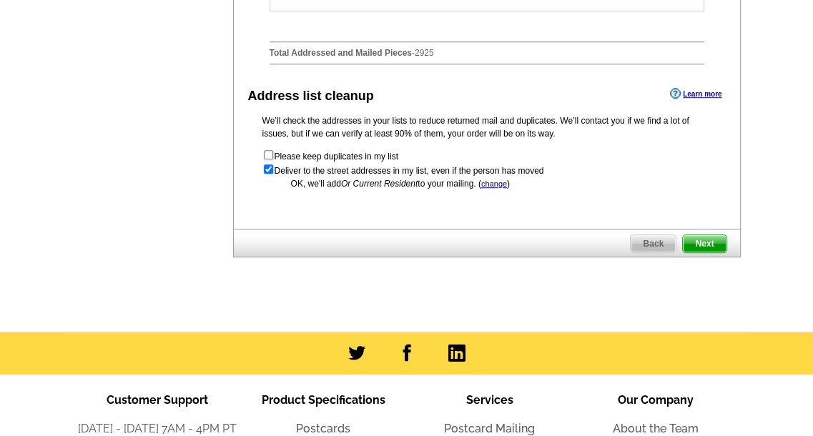
click at [706, 245] on span "Next" at bounding box center [704, 243] width 43 height 17
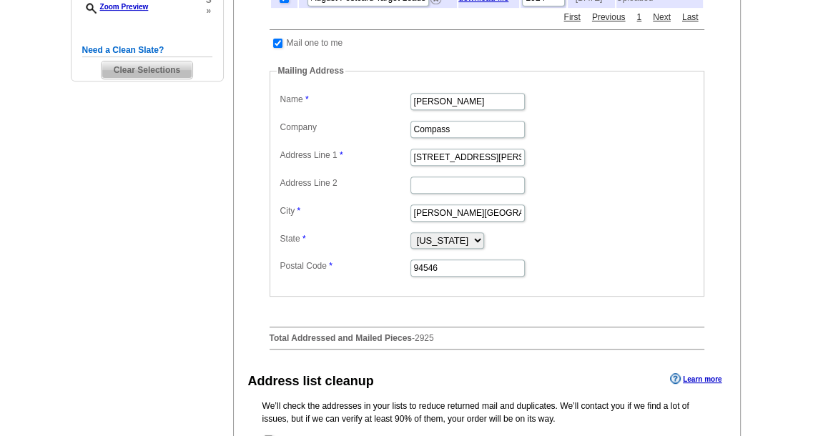
scroll to position [429, 0]
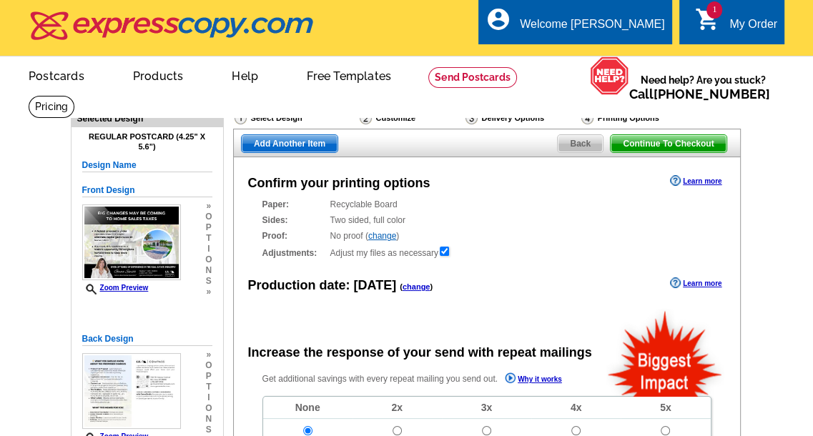
radio input "false"
drag, startPoint x: 178, startPoint y: 138, endPoint x: 152, endPoint y: 144, distance: 27.2
click at [152, 144] on h4 "Regular Postcard (4.25" x 5.6")" at bounding box center [147, 141] width 130 height 19
copy h4 "4.25" x 5.6""
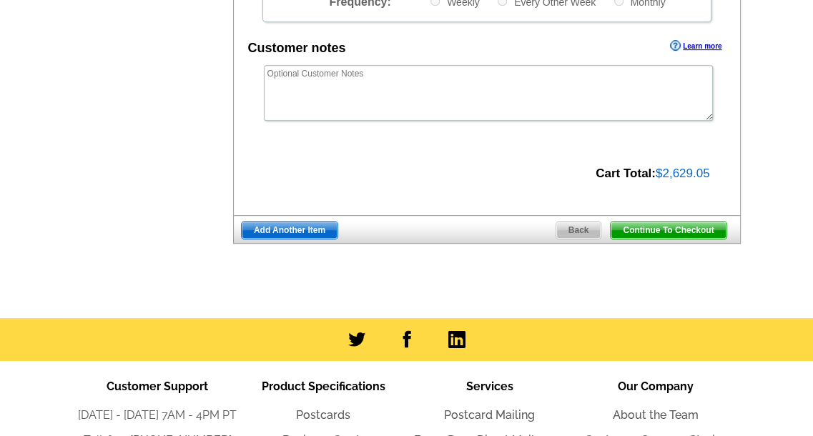
scroll to position [572, 0]
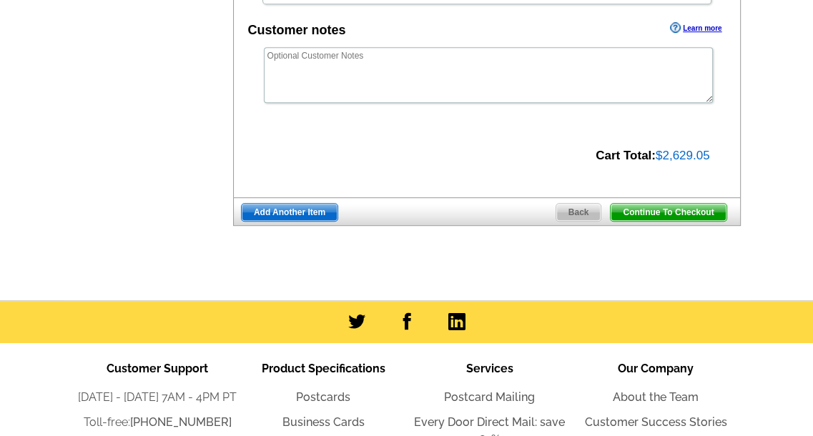
click at [678, 214] on span "Continue To Checkout" at bounding box center [667, 212] width 115 height 17
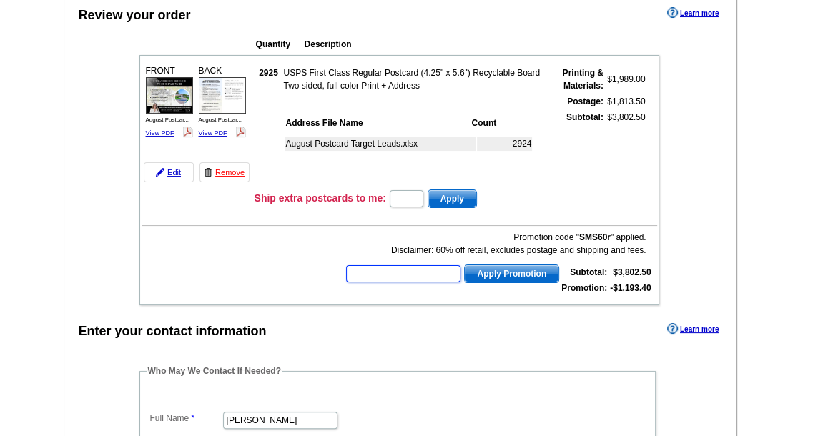
click at [423, 276] on input "text" at bounding box center [403, 273] width 114 height 17
paste input "SMS60r"
type input "SMS60r"
click at [506, 268] on span "Apply Promotion" at bounding box center [512, 273] width 94 height 17
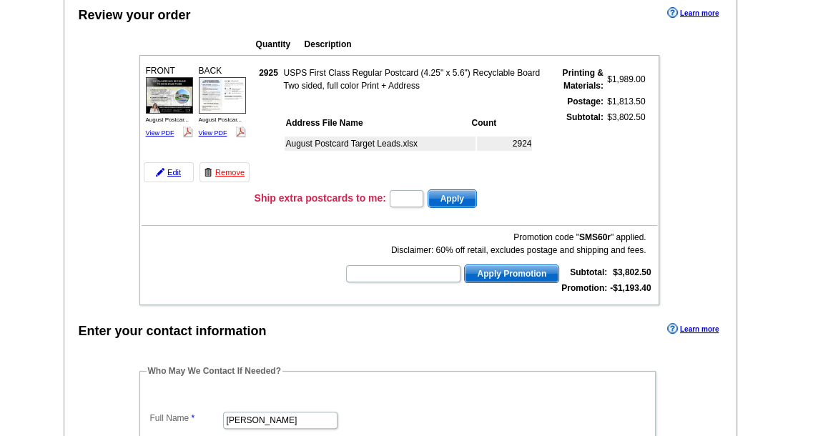
click at [622, 255] on div "Promotion code " SMS60r " applied. Disclaimer: 60% off retail, excludes postage…" at bounding box center [499, 264] width 308 height 66
click at [625, 267] on strong "$3,802.50" at bounding box center [632, 272] width 38 height 10
copy tbody "$3,802.50"
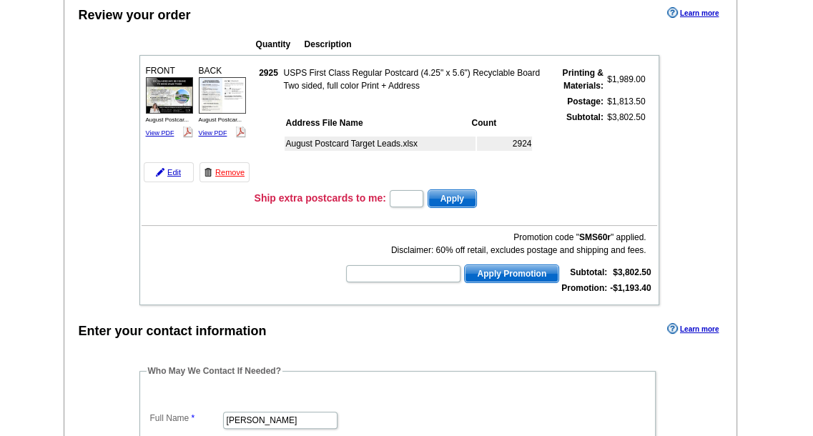
click at [633, 283] on strong "-$1,193.40" at bounding box center [630, 288] width 41 height 10
copy tbody "-$1,193.40"
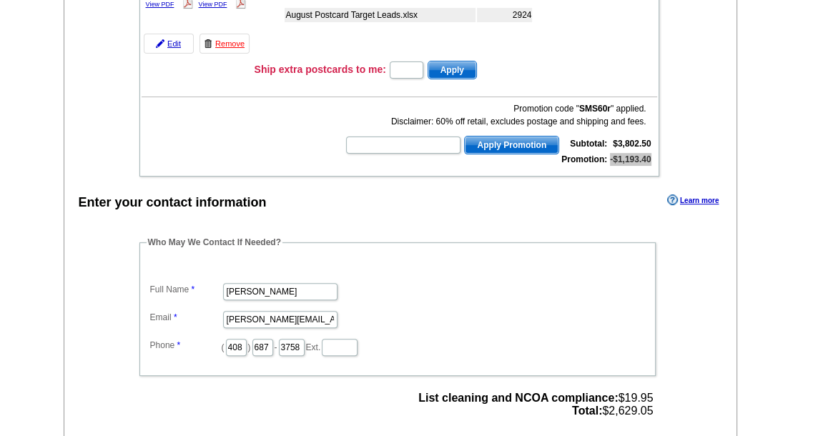
scroll to position [429, 0]
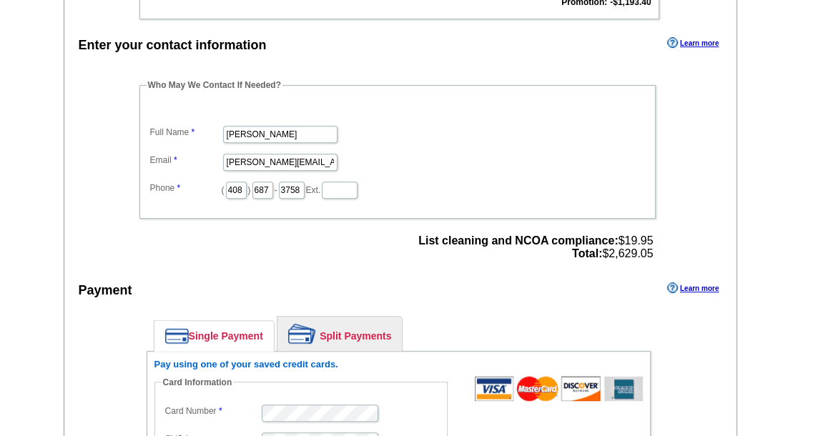
click at [615, 248] on span "List cleaning and NCOA compliance: $19.95 Total: $2,629.05" at bounding box center [535, 247] width 234 height 26
click at [619, 249] on span "List cleaning and NCOA compliance: $19.95 Total: $2,629.05" at bounding box center [535, 247] width 234 height 26
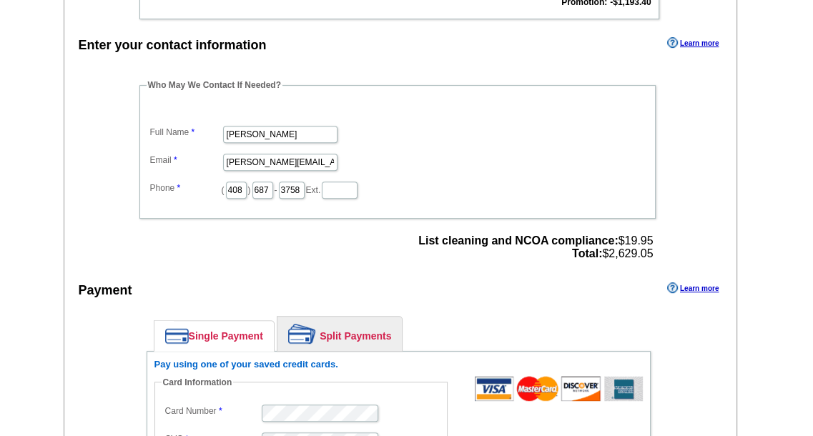
click at [615, 244] on span "List cleaning and NCOA compliance: $19.95 Total: $2,629.05" at bounding box center [535, 247] width 234 height 26
drag, startPoint x: 603, startPoint y: 247, endPoint x: 650, endPoint y: 249, distance: 47.3
click at [650, 249] on span "List cleaning and NCOA compliance: $19.95 Total: $2,629.05" at bounding box center [535, 247] width 234 height 26
copy span "$2,629.05"
